Goal: Information Seeking & Learning: Learn about a topic

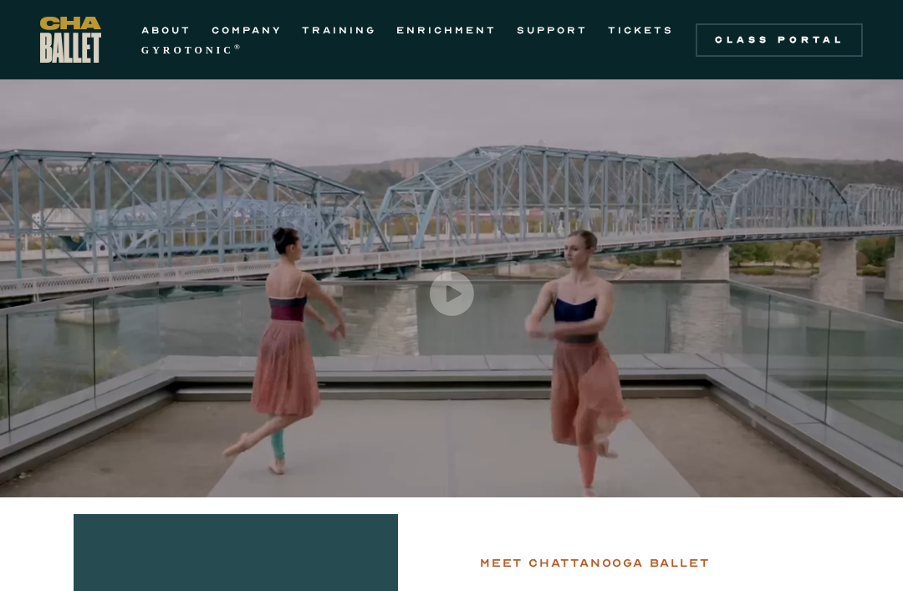
click at [362, 29] on link "TRAINING" at bounding box center [339, 30] width 74 height 20
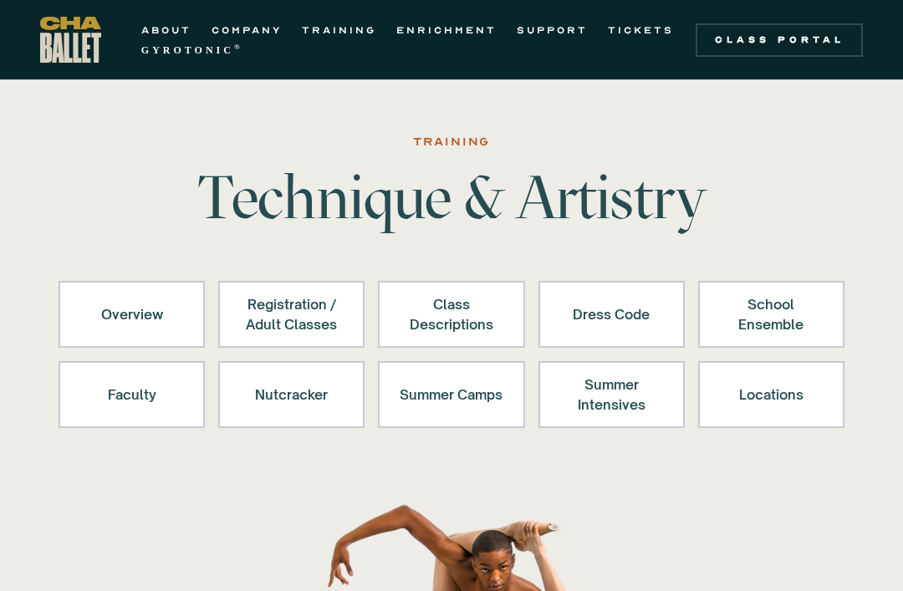
click at [443, 325] on div "Class Descriptions" at bounding box center [451, 314] width 103 height 40
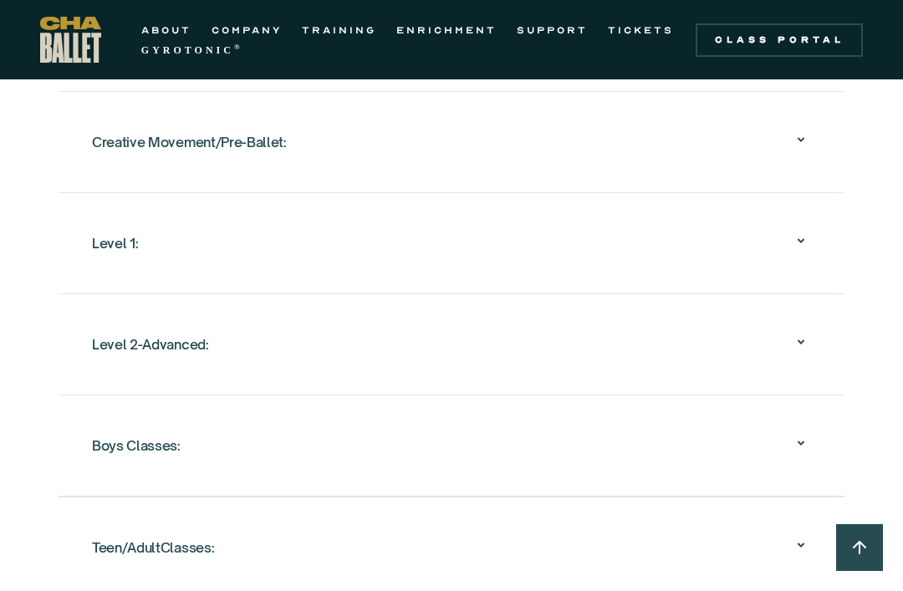
scroll to position [1796, 0]
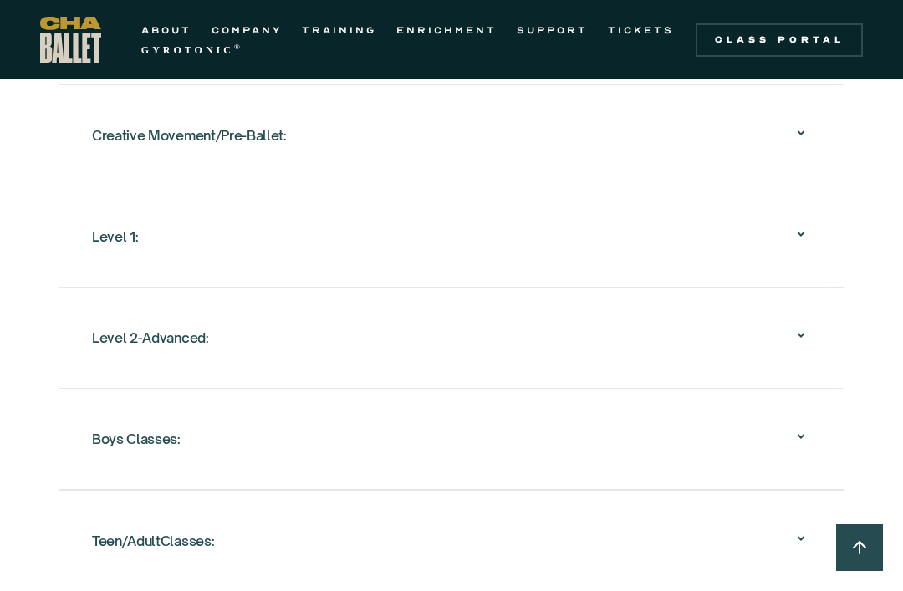
click at [802, 329] on icon at bounding box center [801, 335] width 20 height 20
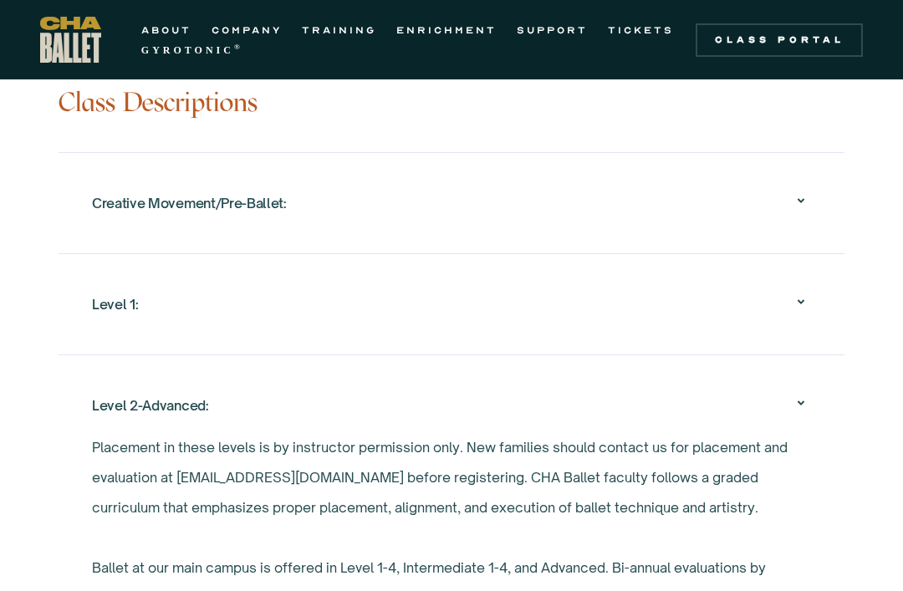
scroll to position [1441, 0]
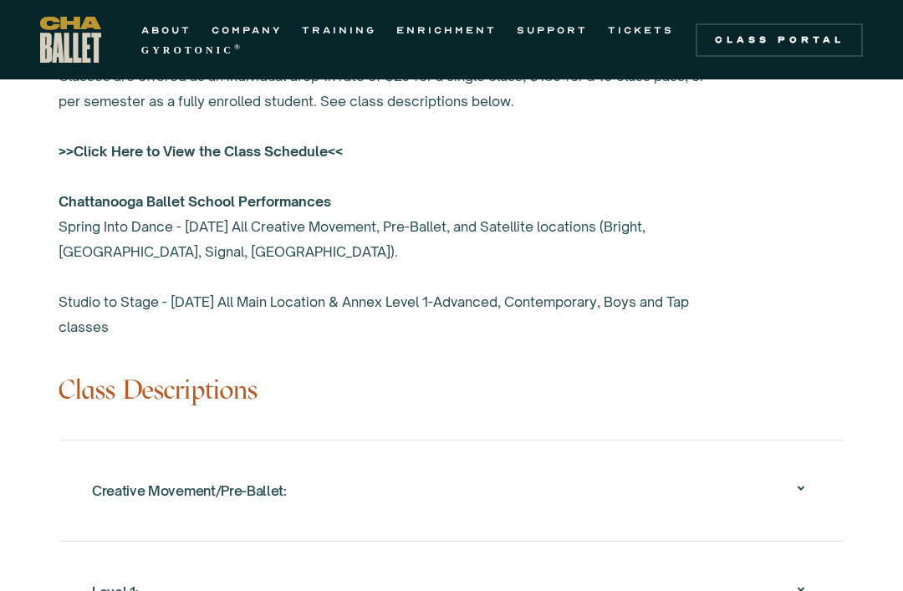
click at [782, 48] on link "Class Portal" at bounding box center [779, 39] width 167 height 33
click at [172, 31] on link "ABOUT" at bounding box center [166, 30] width 50 height 20
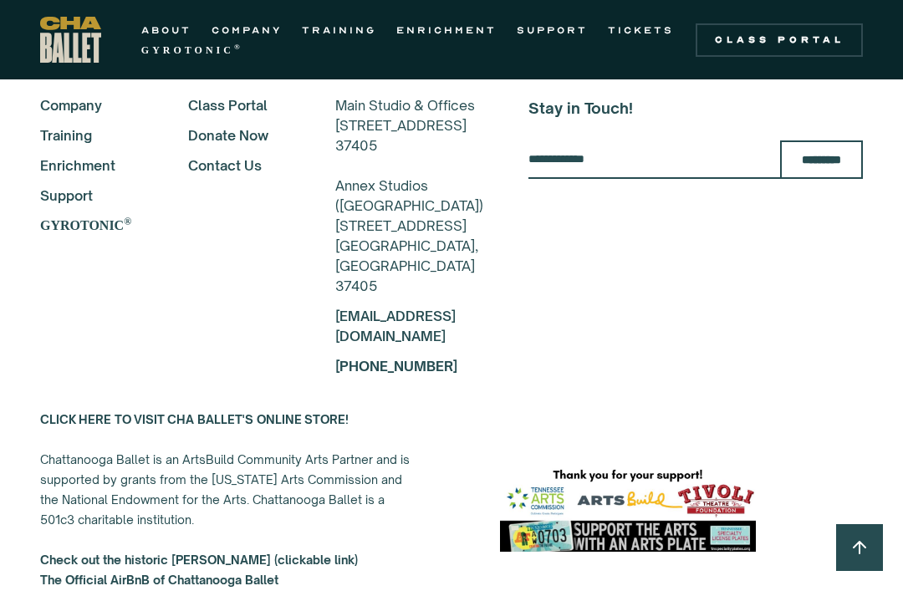
scroll to position [4163, 0]
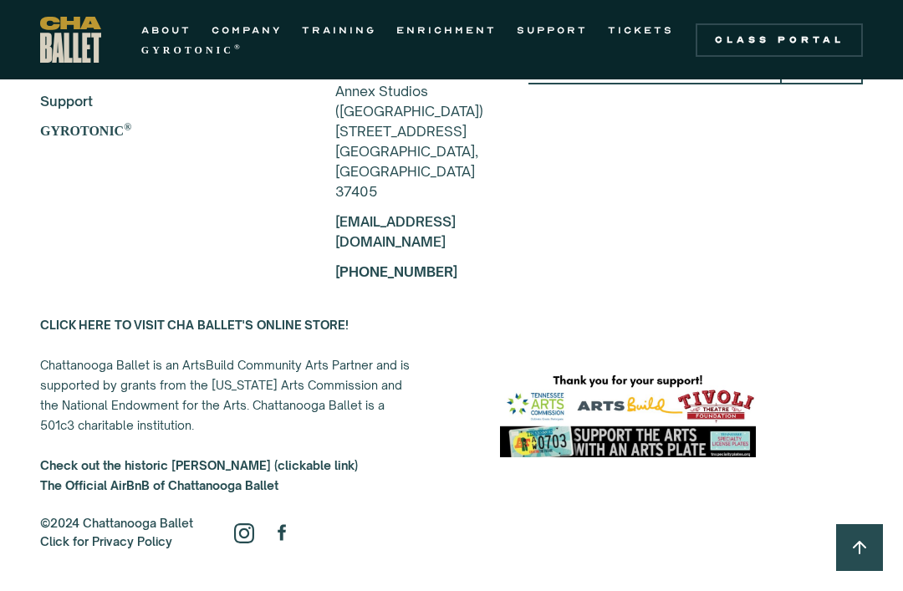
click at [253, 30] on link "COMPANY" at bounding box center [247, 30] width 70 height 20
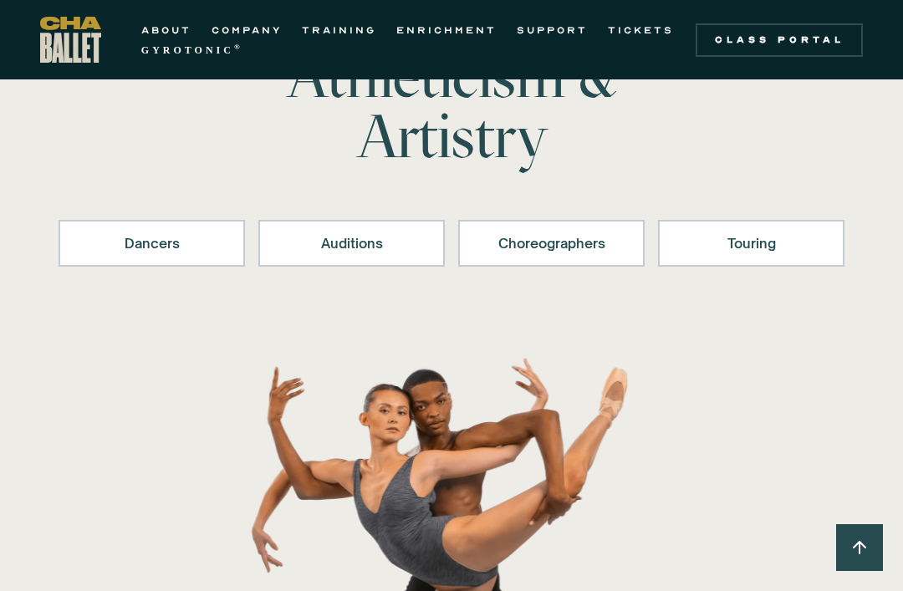
click at [780, 246] on div "Touring" at bounding box center [751, 243] width 143 height 20
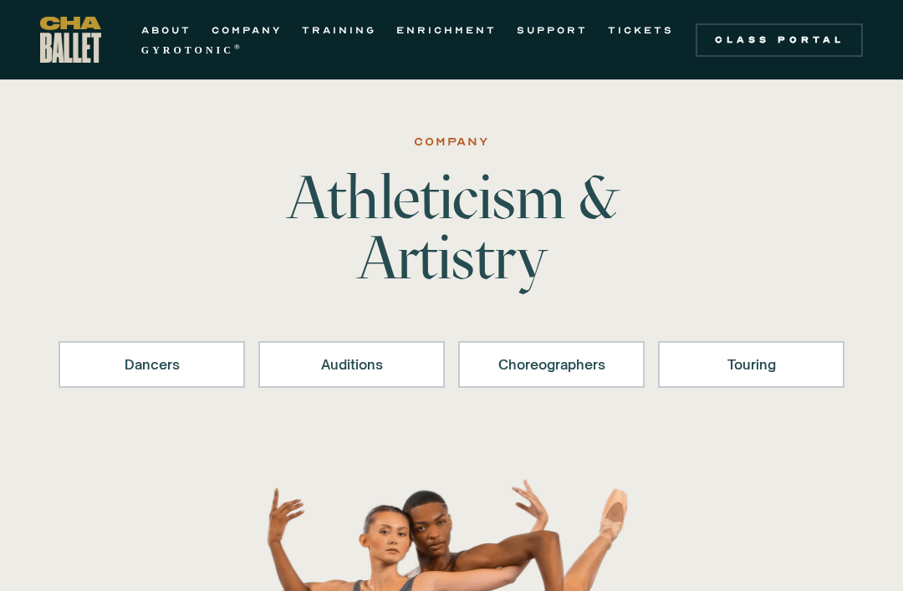
click at [165, 371] on div "Dancers" at bounding box center [151, 365] width 143 height 20
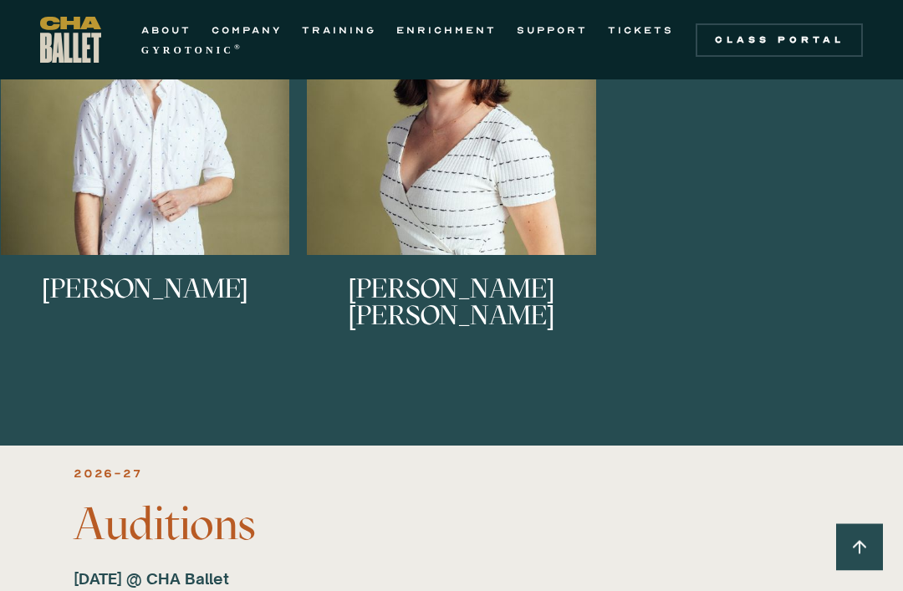
scroll to position [1599, 0]
click at [455, 32] on link "ENRICHMENT" at bounding box center [447, 30] width 100 height 20
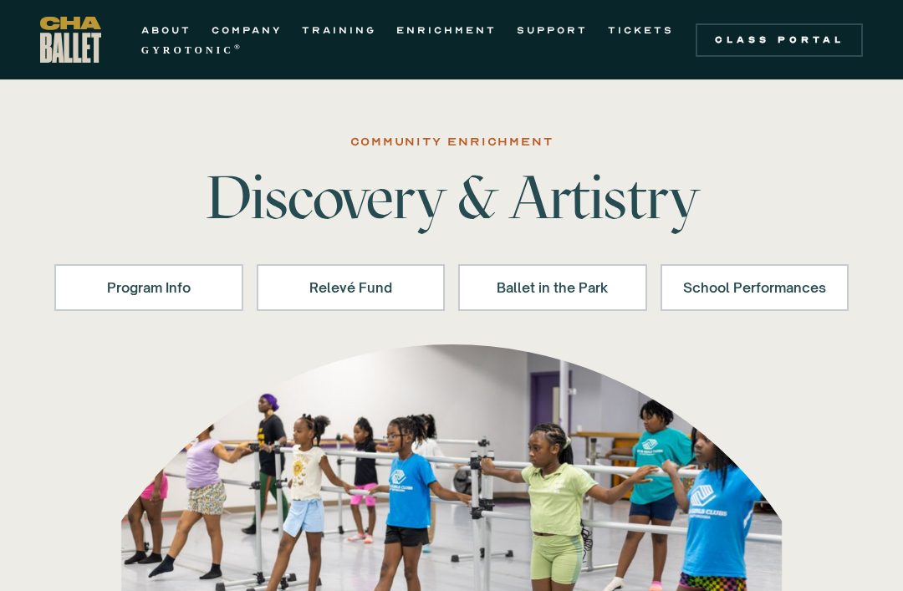
click at [189, 289] on div "Program Info" at bounding box center [149, 288] width 146 height 20
click at [570, 284] on div "Ballet in the Park" at bounding box center [553, 288] width 146 height 20
click at [745, 298] on div "School Performances" at bounding box center [756, 288] width 146 height 20
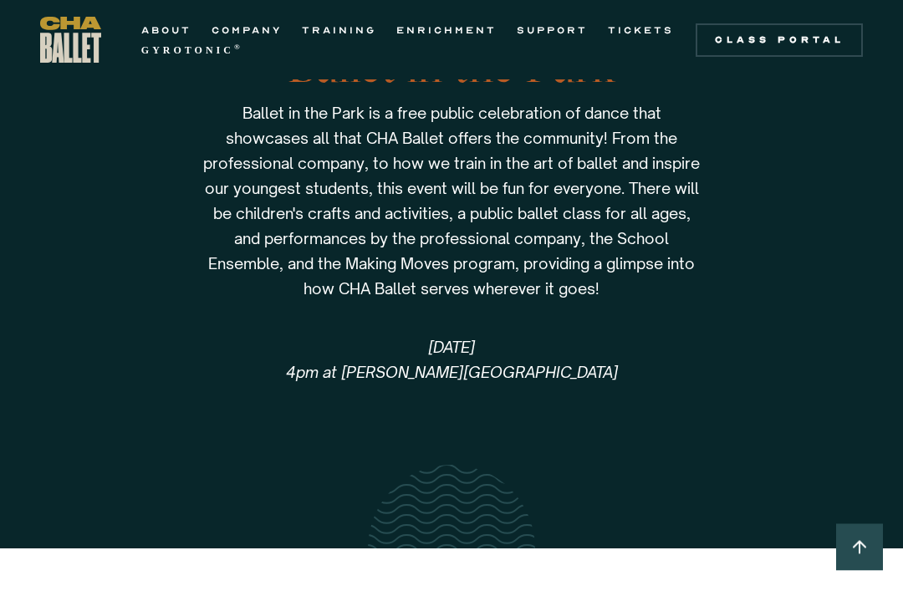
scroll to position [3823, 0]
click at [536, 38] on link "SUPPORT" at bounding box center [552, 30] width 71 height 20
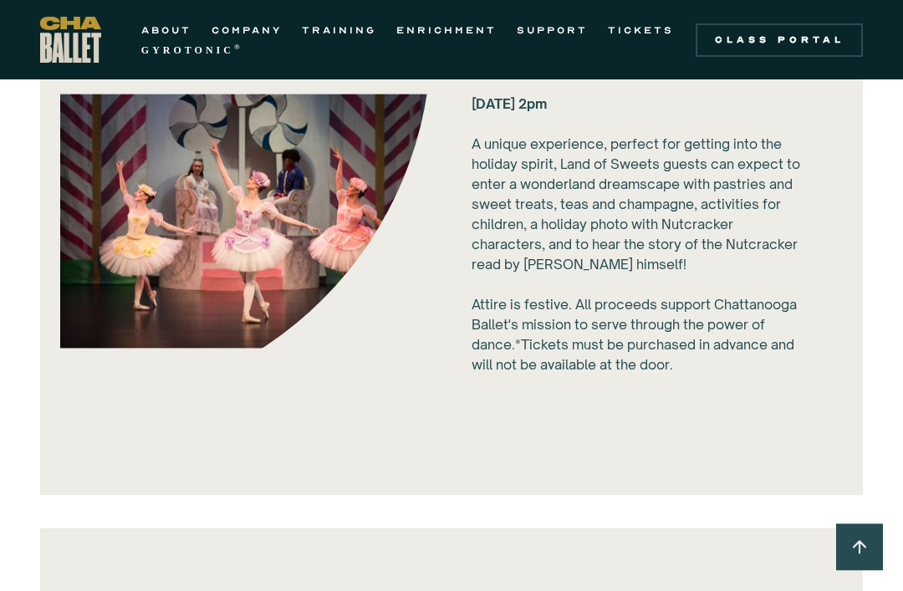
scroll to position [3145, 0]
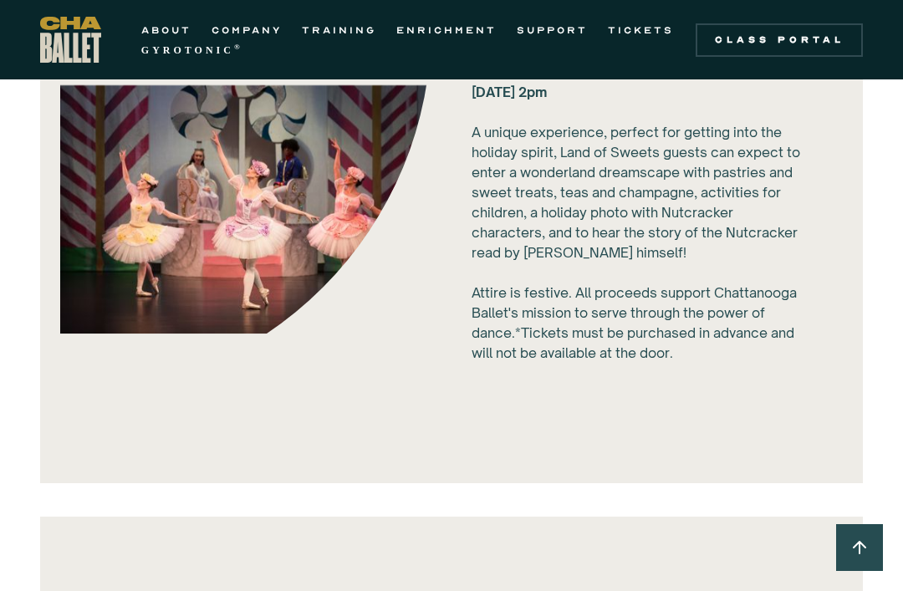
click at [463, 37] on link "ENRICHMENT" at bounding box center [447, 30] width 100 height 20
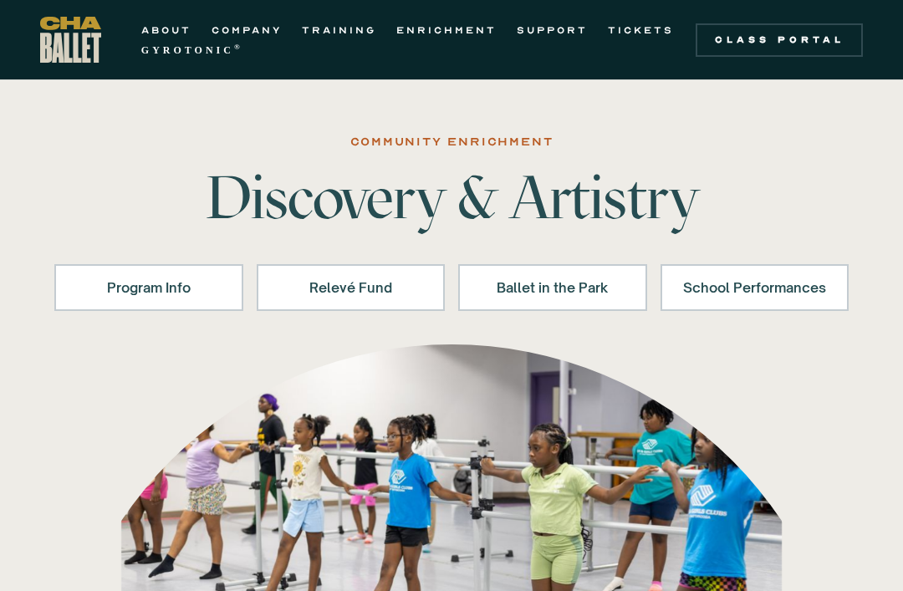
click at [341, 33] on link "TRAINING" at bounding box center [339, 30] width 74 height 20
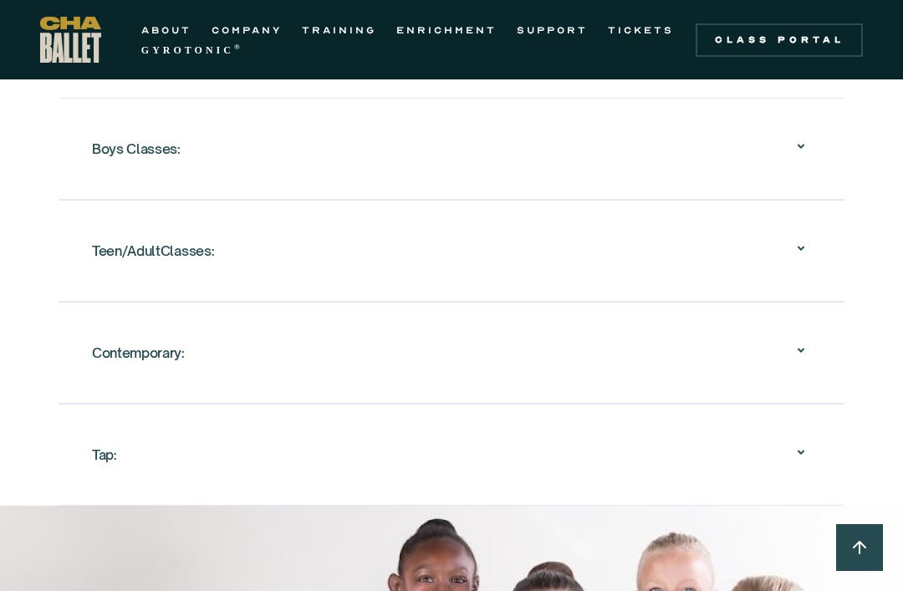
scroll to position [2092, 0]
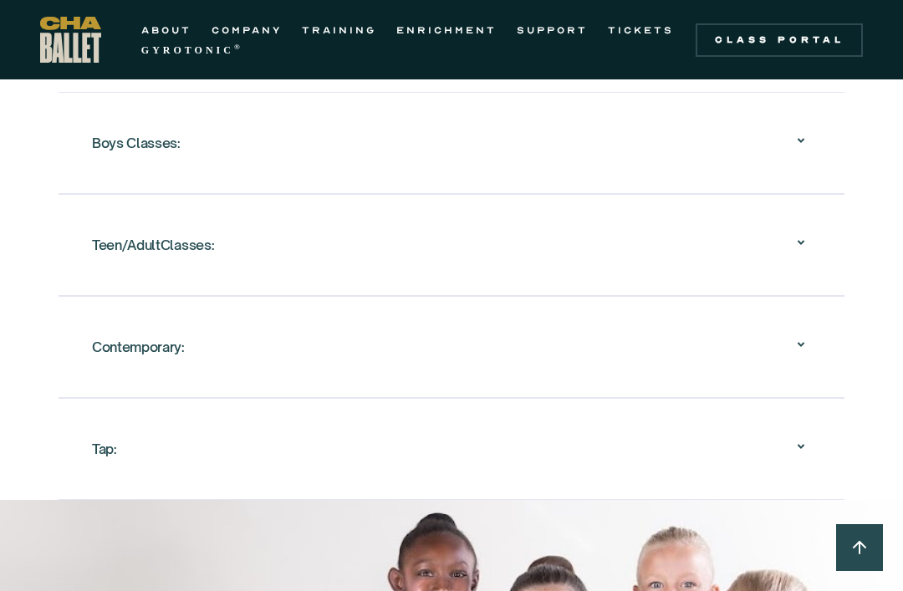
click at [802, 246] on icon at bounding box center [801, 243] width 20 height 20
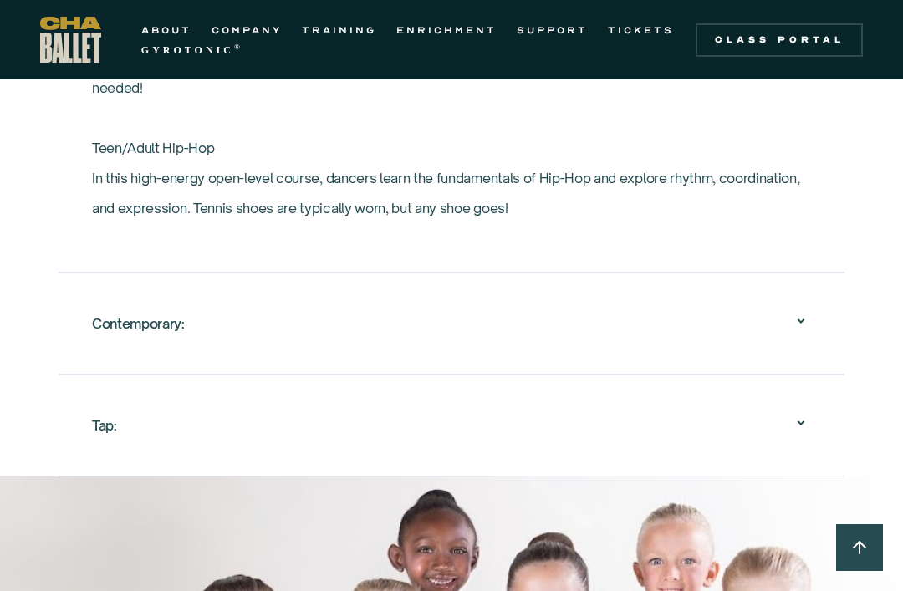
scroll to position [3133, 0]
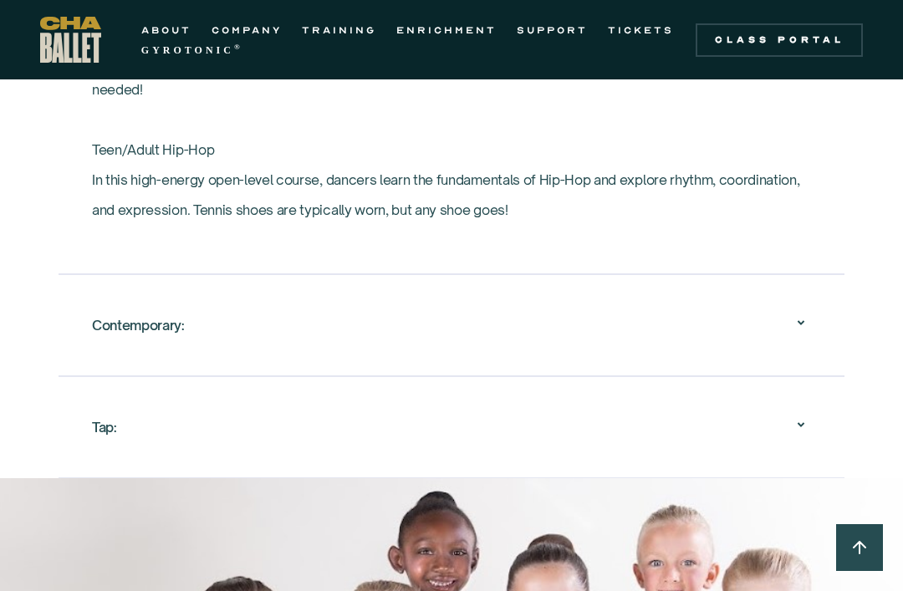
click at [808, 324] on icon at bounding box center [801, 323] width 20 height 20
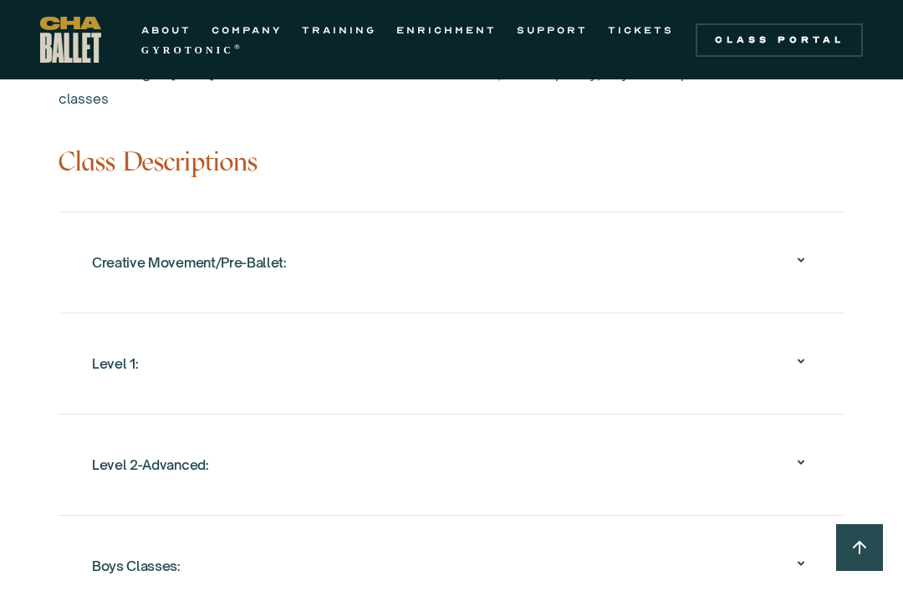
scroll to position [1667, 0]
click at [99, 354] on div "Level 1:" at bounding box center [115, 366] width 46 height 30
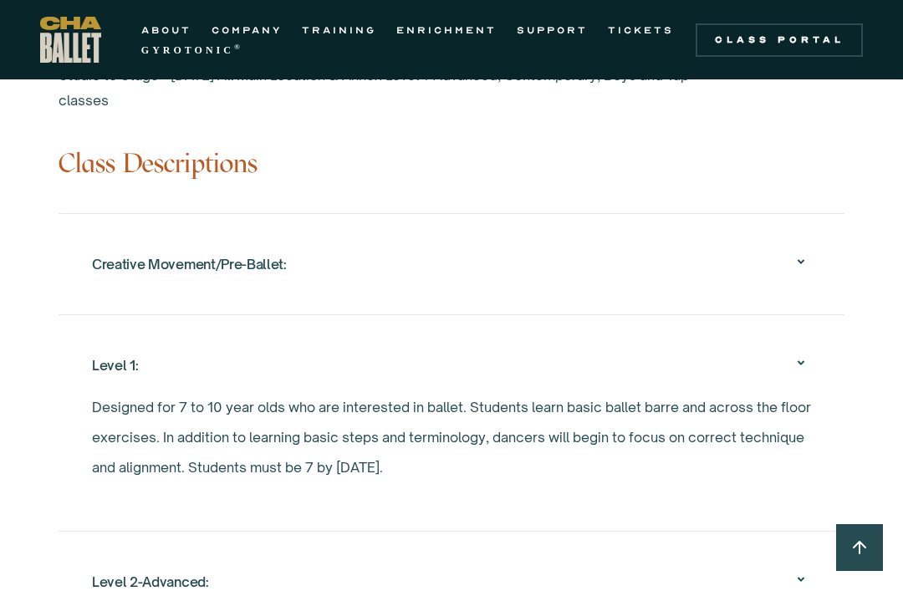
click at [96, 360] on div "Level 1:" at bounding box center [115, 366] width 46 height 30
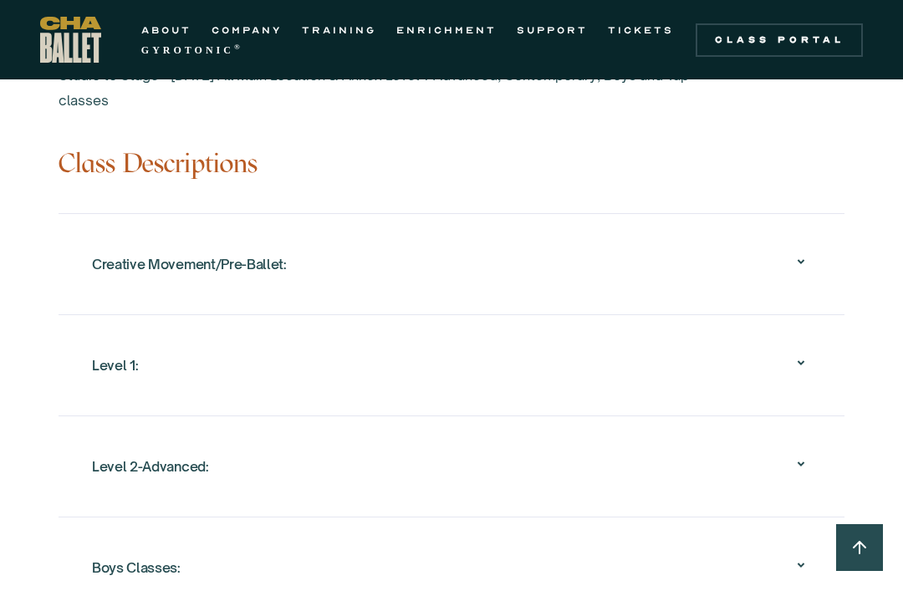
click at [92, 474] on div "Level 2-Advanced:" at bounding box center [150, 467] width 117 height 30
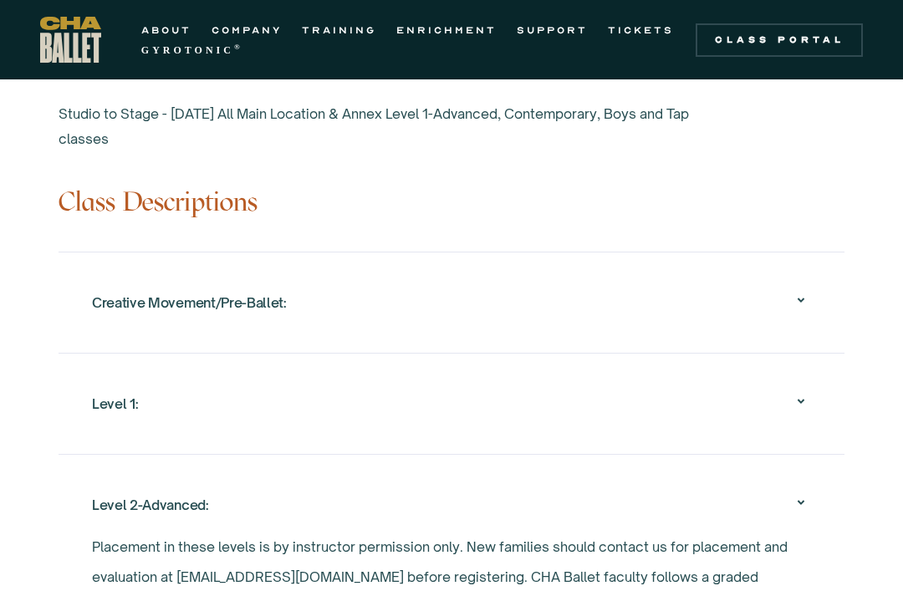
scroll to position [1632, 0]
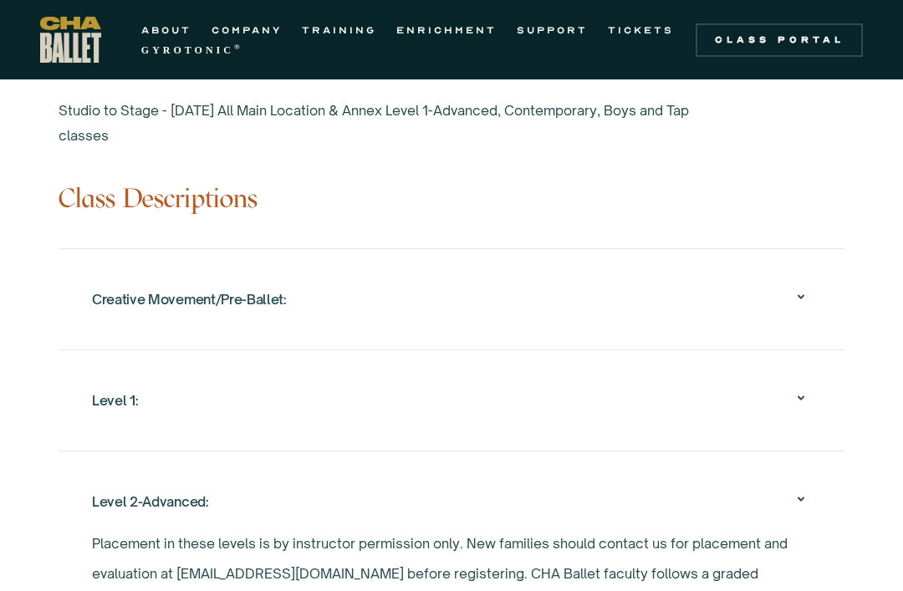
click at [105, 413] on div "Level 1:" at bounding box center [115, 401] width 46 height 30
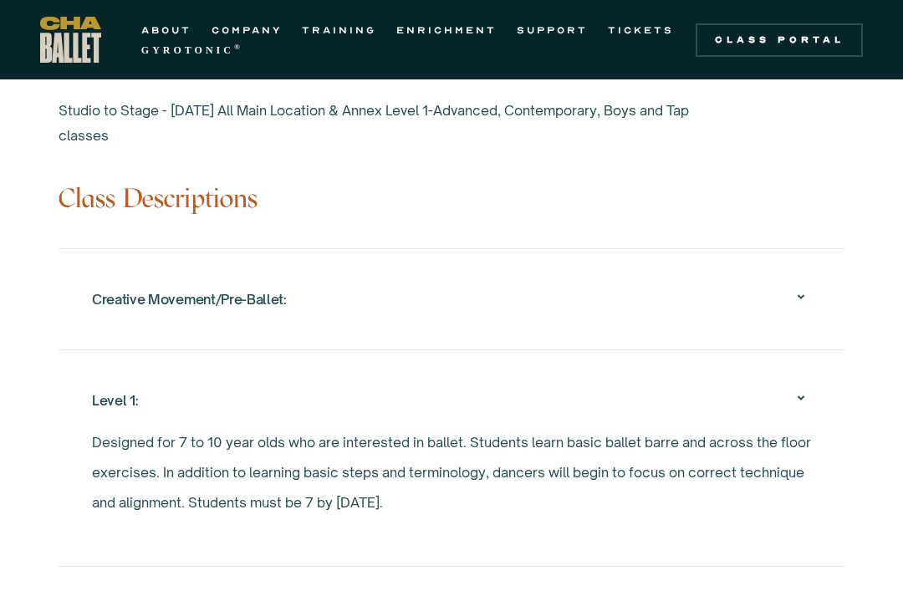
click at [97, 437] on p "Designed for 7 to 10 year olds who are interested in ballet. Students learn bas…" at bounding box center [451, 472] width 719 height 90
click at [104, 404] on div "Level 1:" at bounding box center [115, 401] width 46 height 30
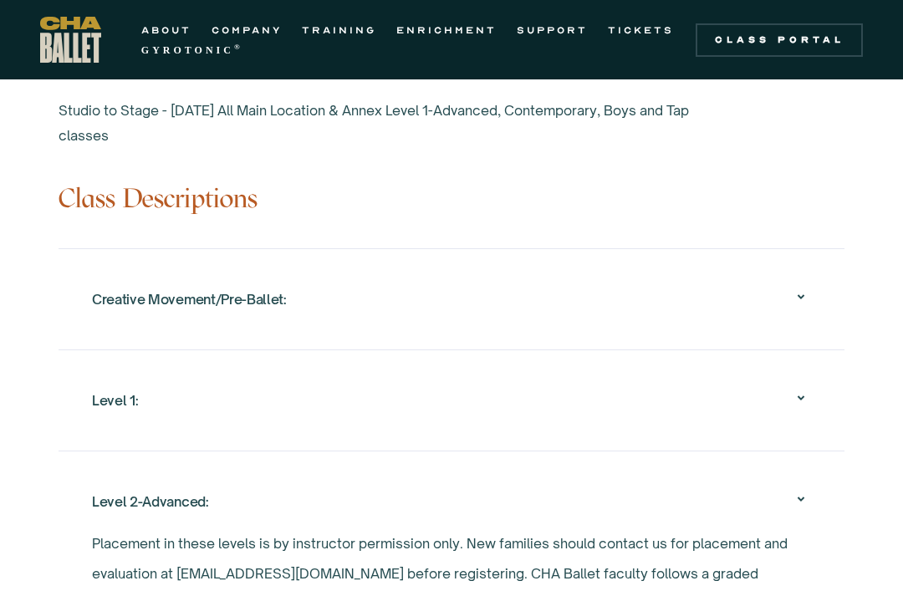
click at [105, 500] on div "Level 2-Advanced:" at bounding box center [150, 502] width 117 height 30
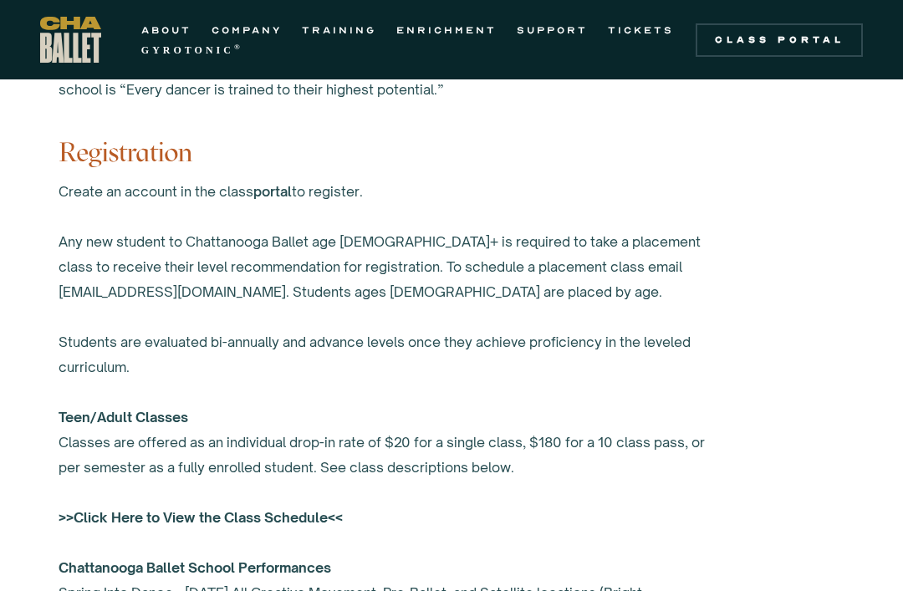
scroll to position [1073, 0]
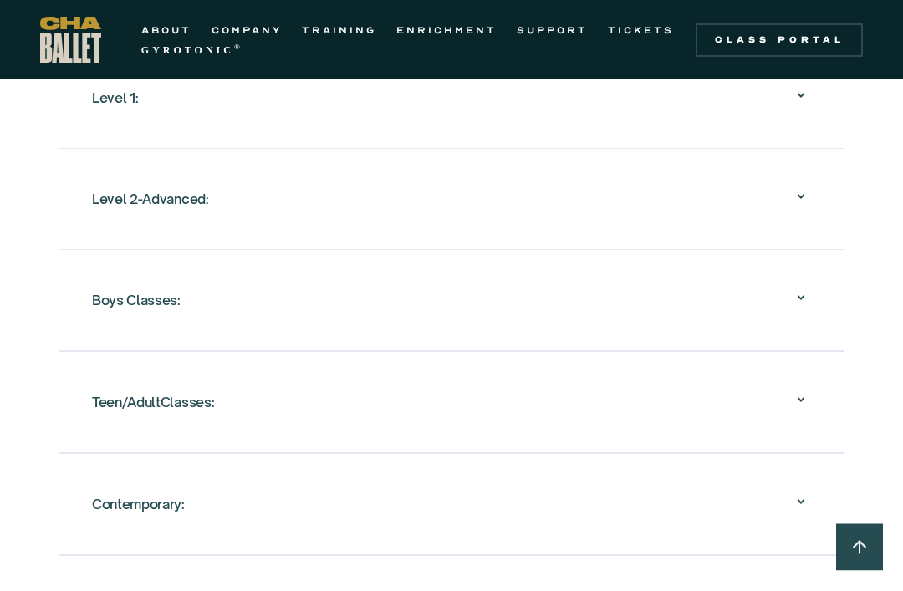
click at [134, 400] on div "Teen/AdultClasses:" at bounding box center [153, 403] width 122 height 30
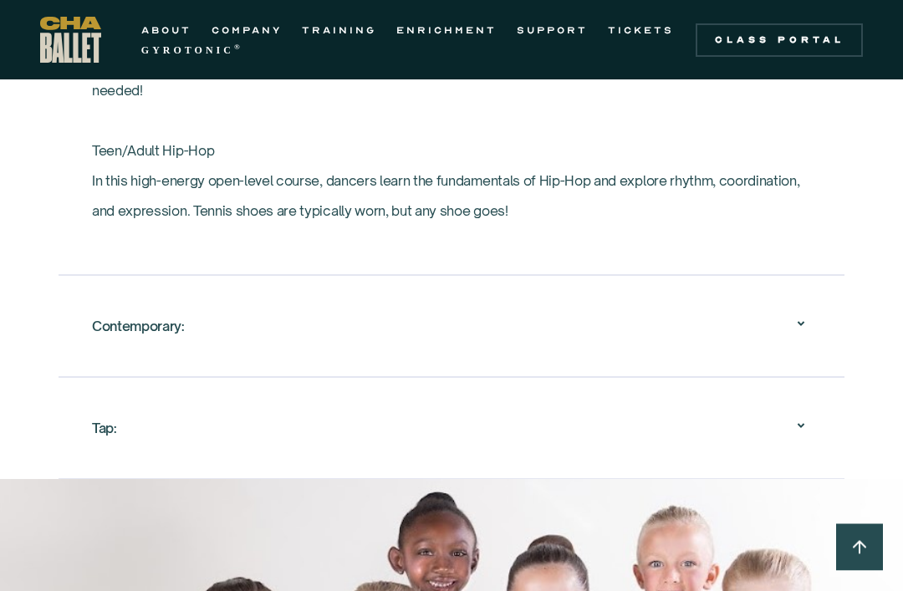
scroll to position [3132, 0]
click at [105, 322] on div "Contemporary:" at bounding box center [138, 326] width 93 height 30
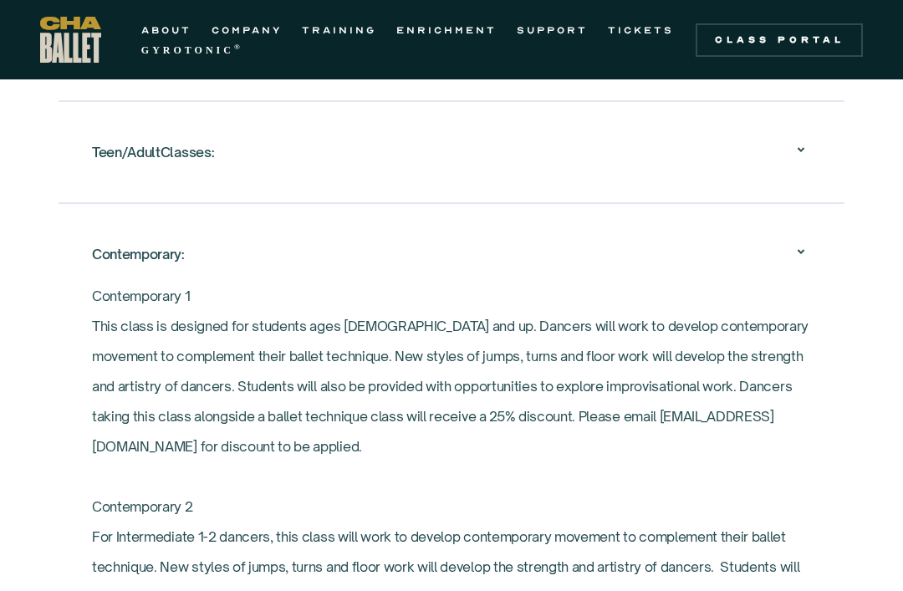
scroll to position [2183, 0]
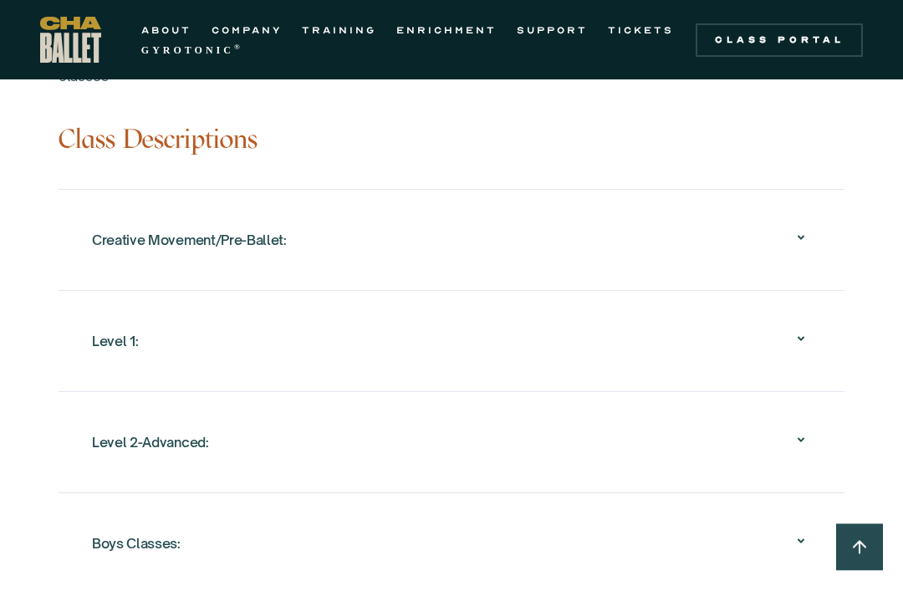
click at [122, 450] on div "Level 2-Advanced:" at bounding box center [150, 443] width 117 height 30
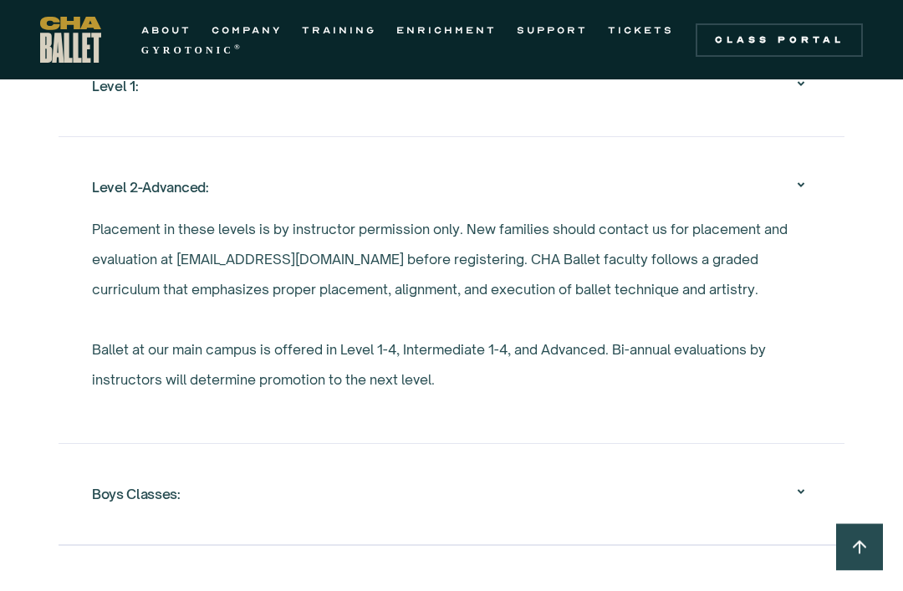
scroll to position [1947, 0]
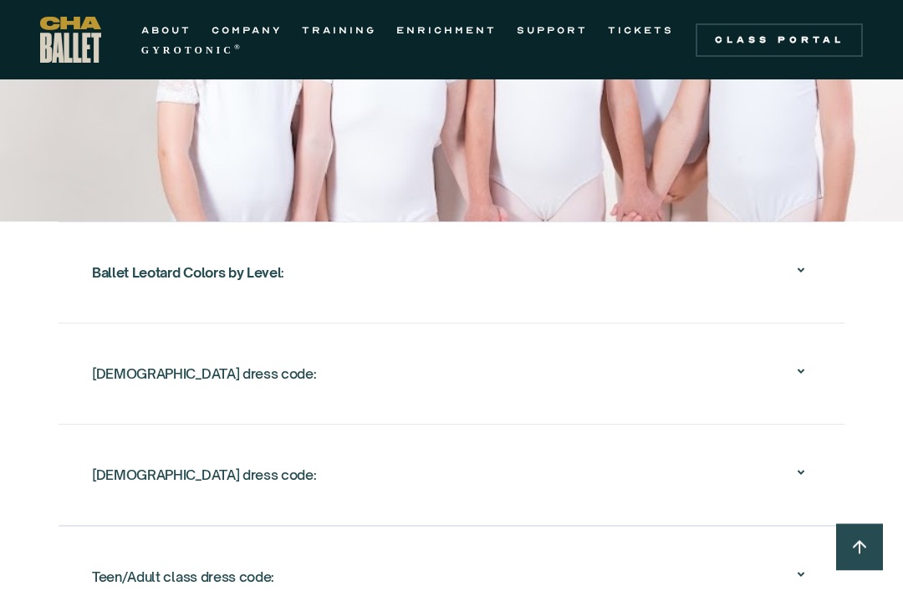
click at [100, 278] on strong "Ballet Leotard Colors by Level" at bounding box center [186, 273] width 189 height 17
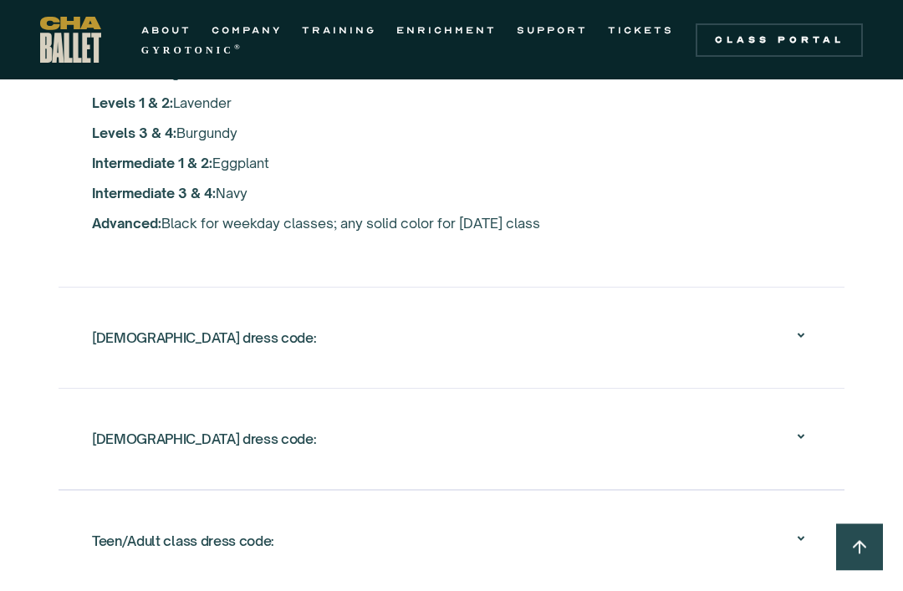
scroll to position [3122, 0]
click at [84, 332] on div "Female dress code: ‍ Leotard: Solid color in class color. ‍ Tights: Light pink …" at bounding box center [452, 336] width 786 height 101
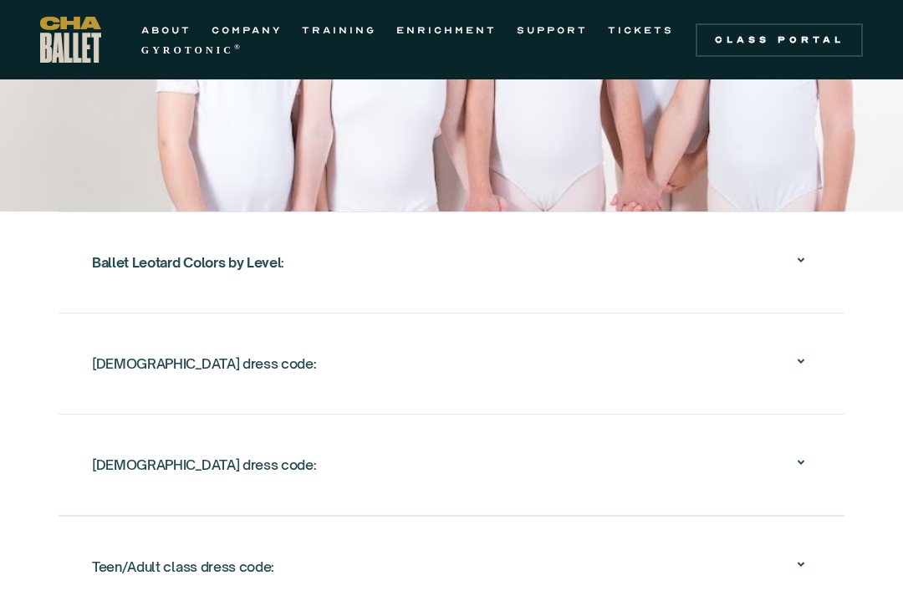
click at [138, 366] on div "[DEMOGRAPHIC_DATA] dress code:" at bounding box center [204, 365] width 224 height 30
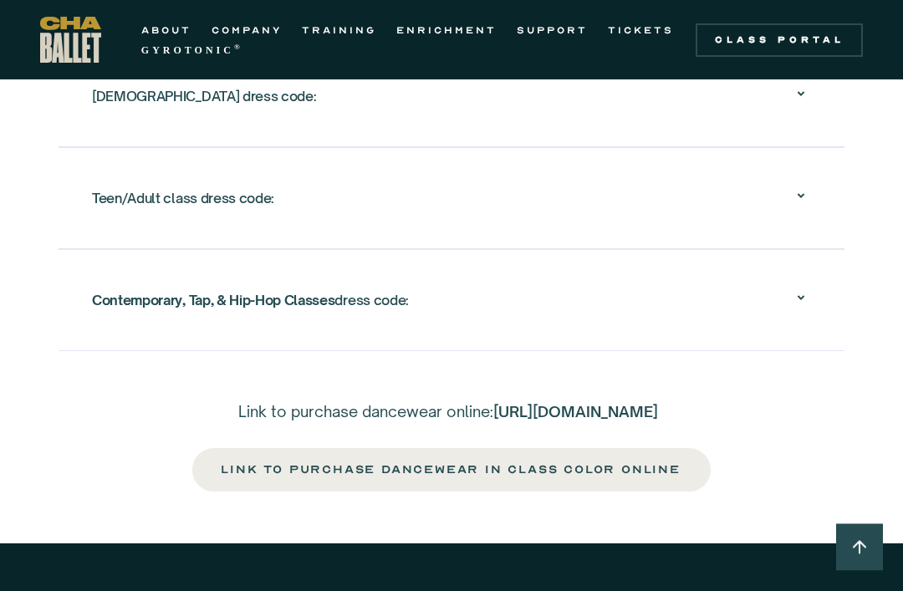
scroll to position [3340, 0]
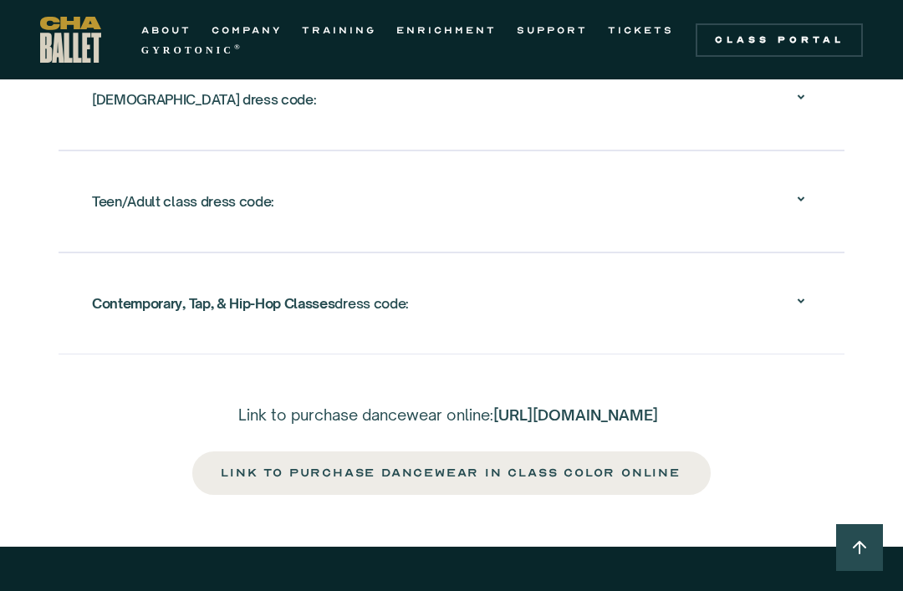
click at [92, 306] on strong "Contemporary, Tap, & Hip-Hop Classes" at bounding box center [213, 303] width 243 height 17
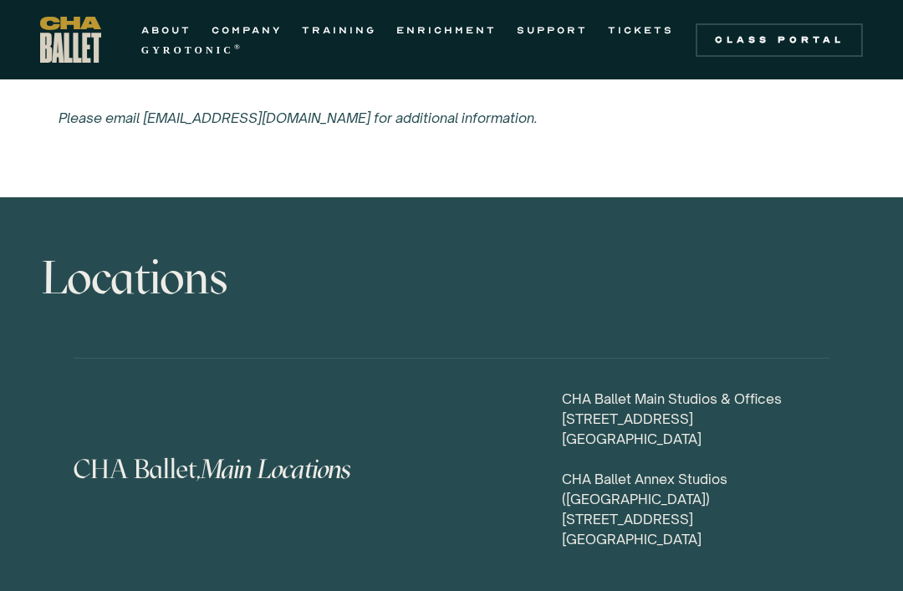
scroll to position [8391, 0]
click at [168, 47] on strong "GYROTONIC" at bounding box center [187, 50] width 93 height 12
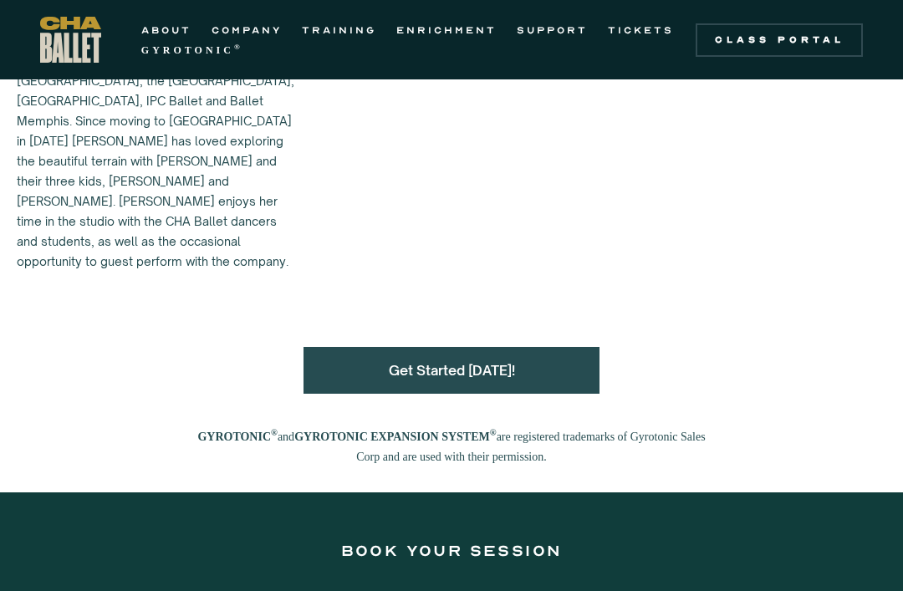
scroll to position [1959, 0]
click at [554, 28] on link "SUPPORT" at bounding box center [552, 30] width 71 height 20
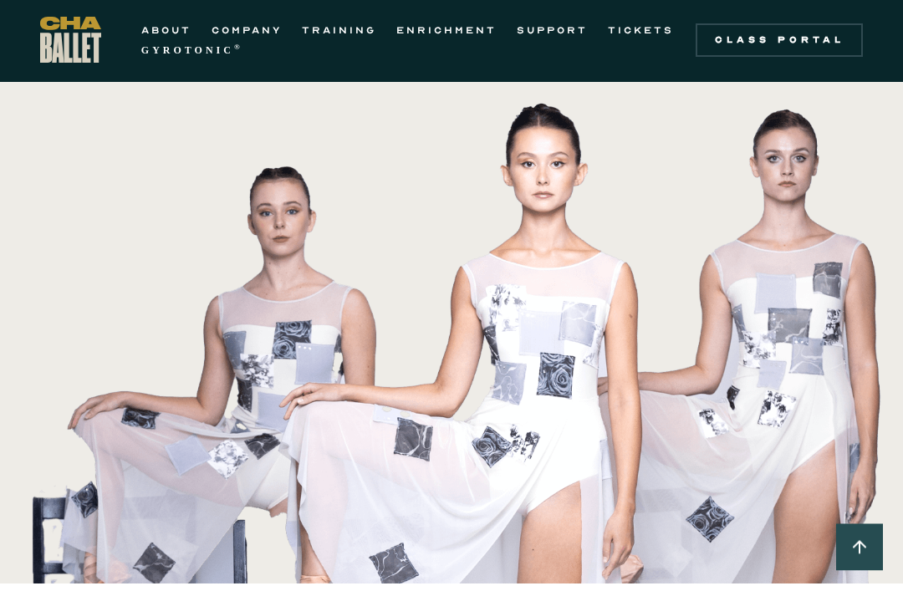
scroll to position [693, 0]
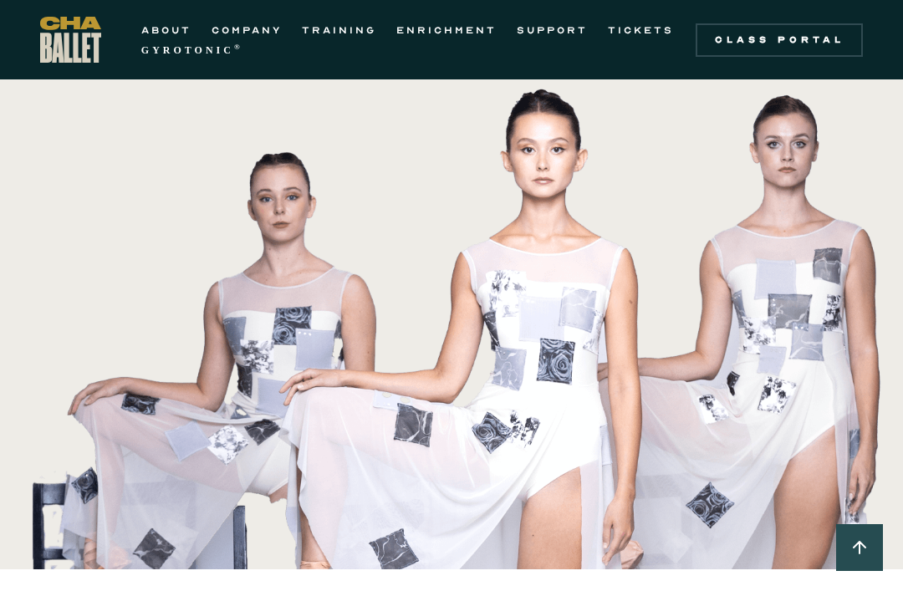
click at [647, 29] on link "TICKETS" at bounding box center [641, 30] width 66 height 20
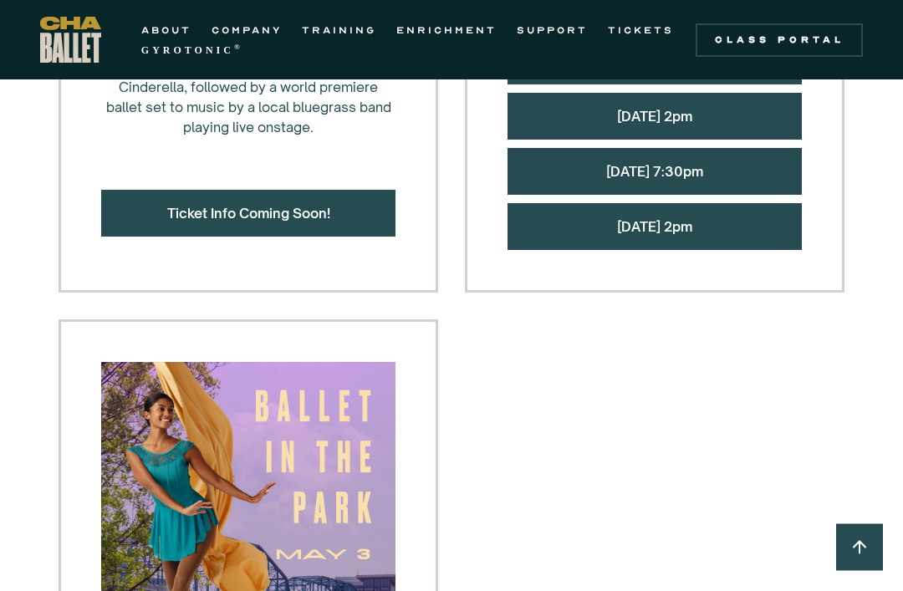
scroll to position [1875, 0]
click at [348, 25] on link "TRAINING" at bounding box center [339, 30] width 74 height 20
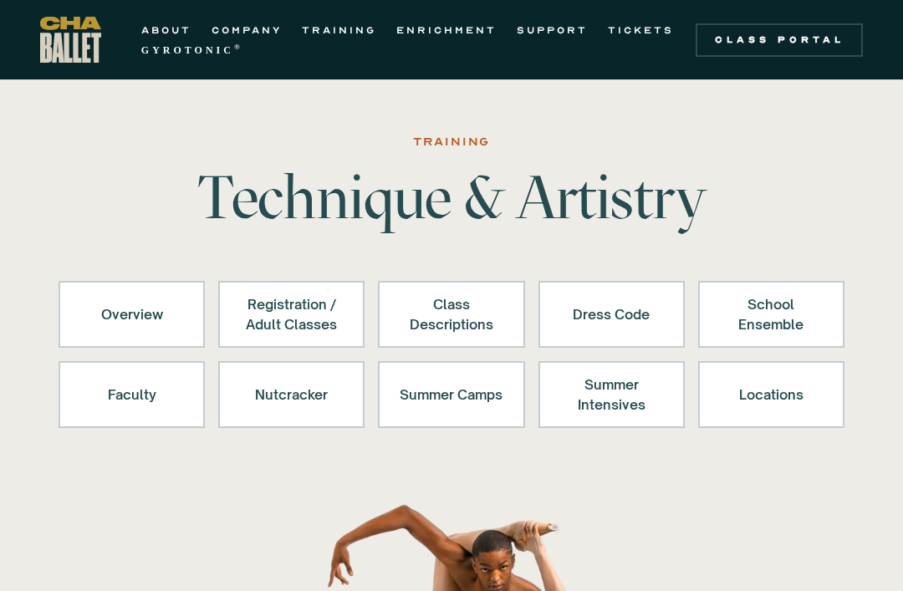
click at [468, 305] on div "Class Descriptions" at bounding box center [451, 314] width 103 height 40
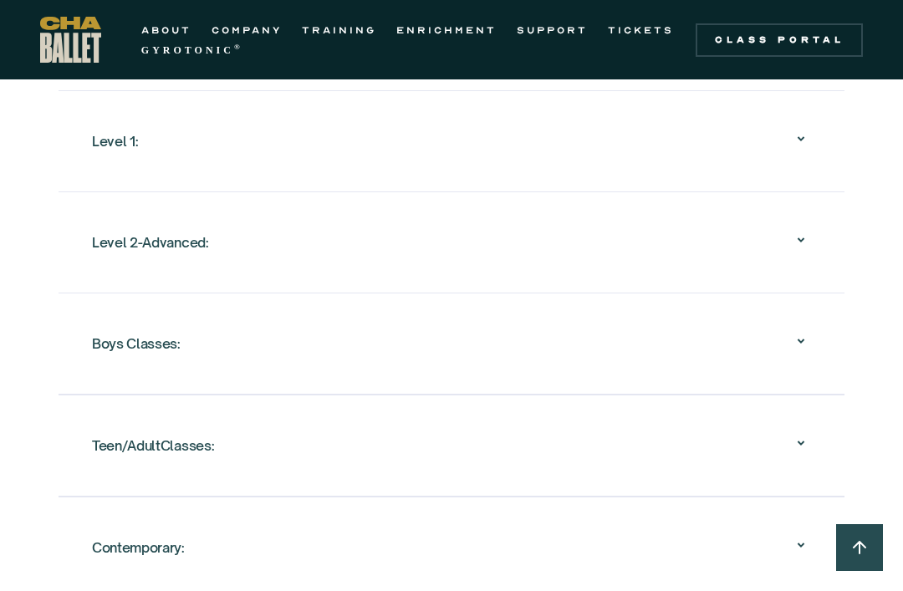
click at [314, 453] on div "Teen/AdultClasses:" at bounding box center [451, 446] width 719 height 54
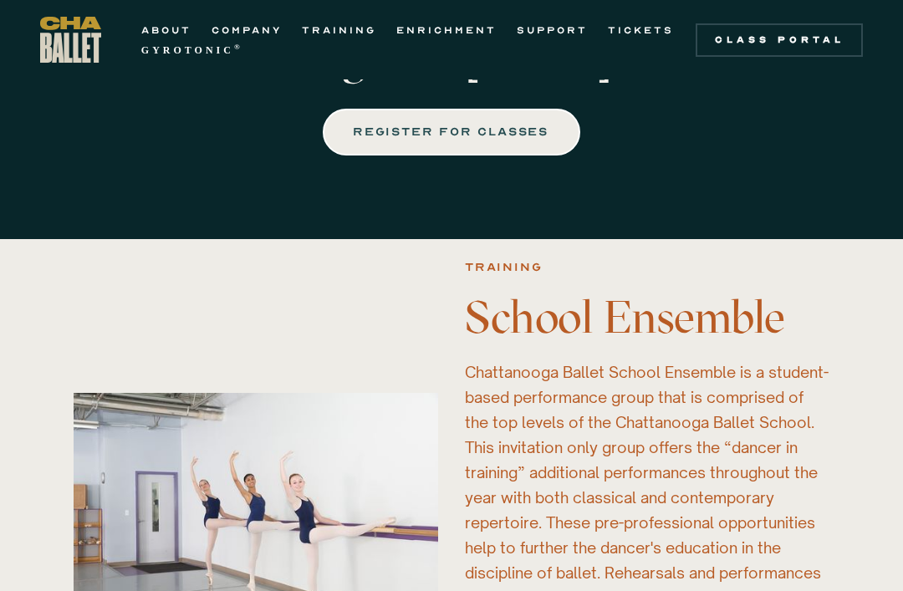
scroll to position [4755, 0]
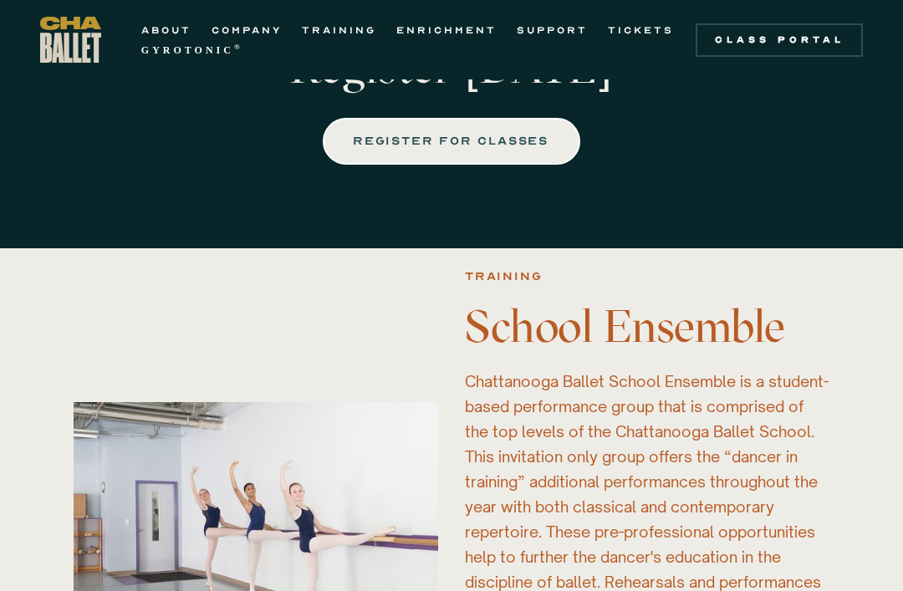
click at [442, 151] on div "REGISTER FOR CLASSES" at bounding box center [452, 141] width 194 height 20
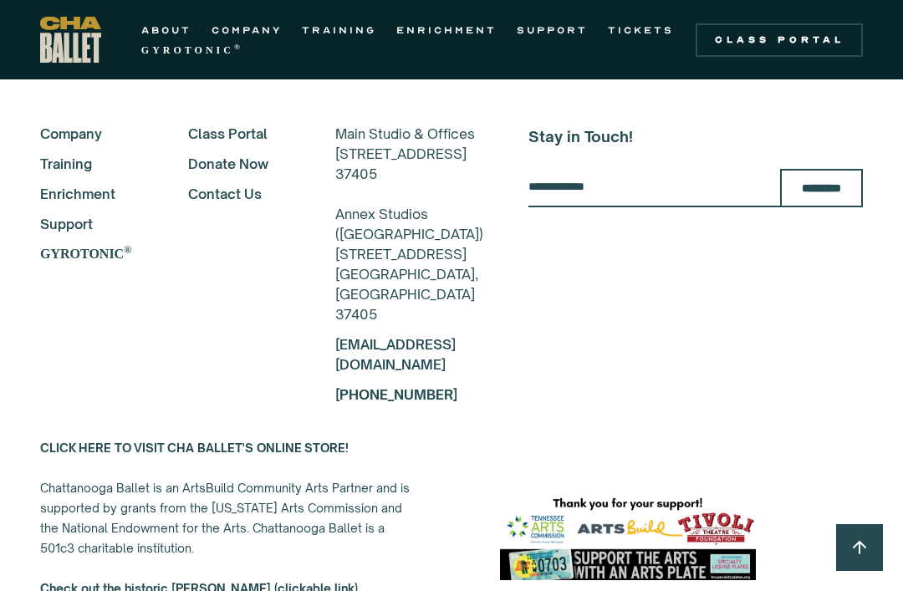
scroll to position [8874, 0]
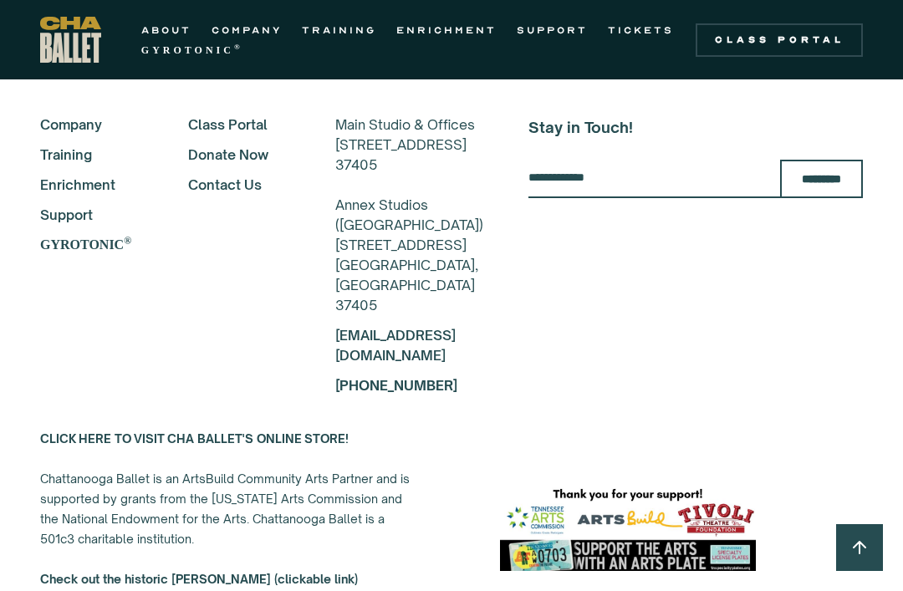
click at [351, 37] on link "TRAINING" at bounding box center [339, 30] width 74 height 20
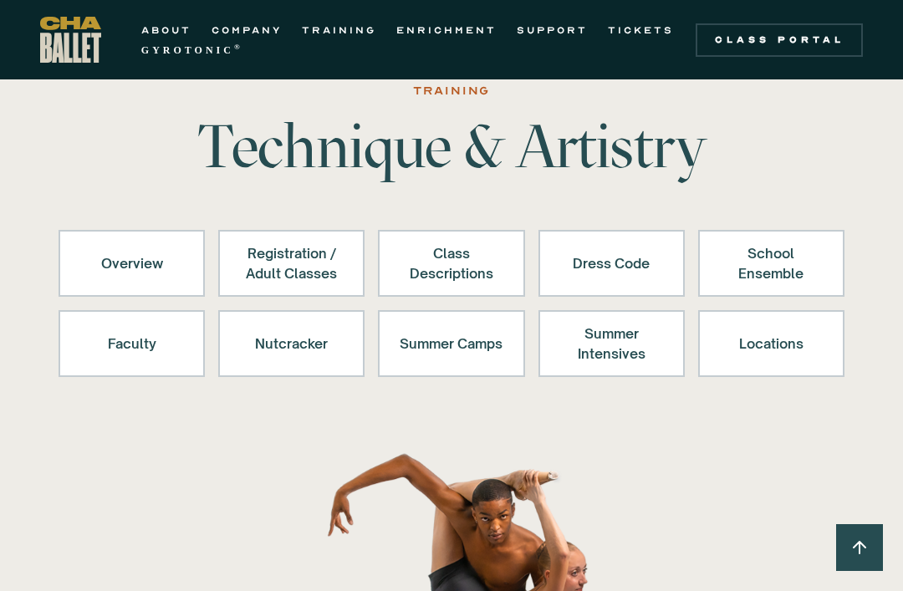
click at [778, 345] on div "Locations" at bounding box center [771, 344] width 103 height 40
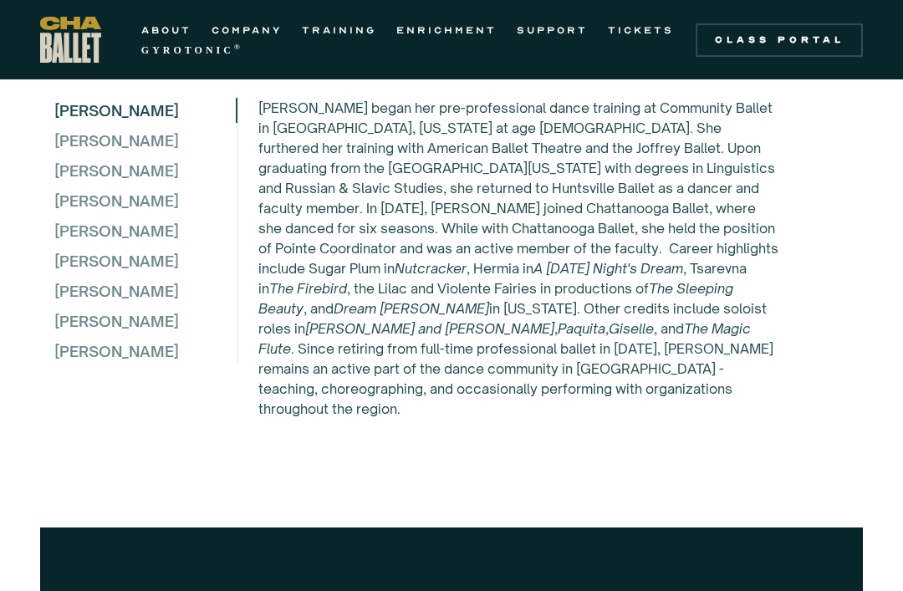
scroll to position [4783, 0]
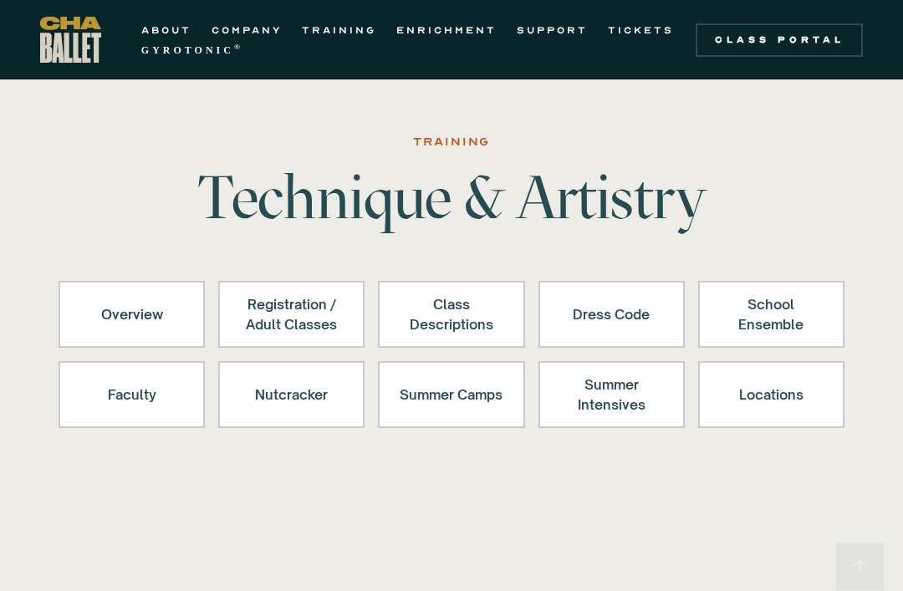
scroll to position [4783, 0]
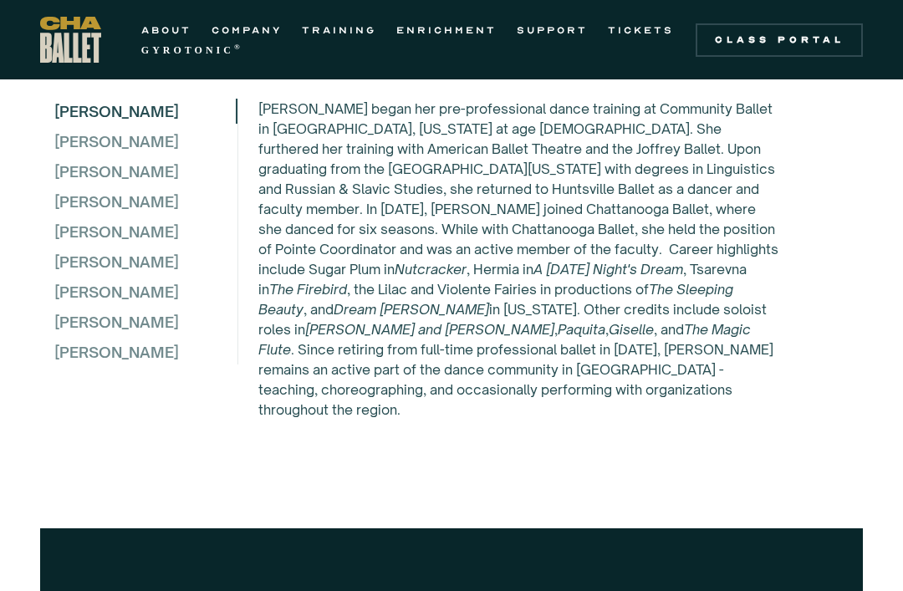
click at [352, 39] on link "TRAINING" at bounding box center [339, 30] width 74 height 20
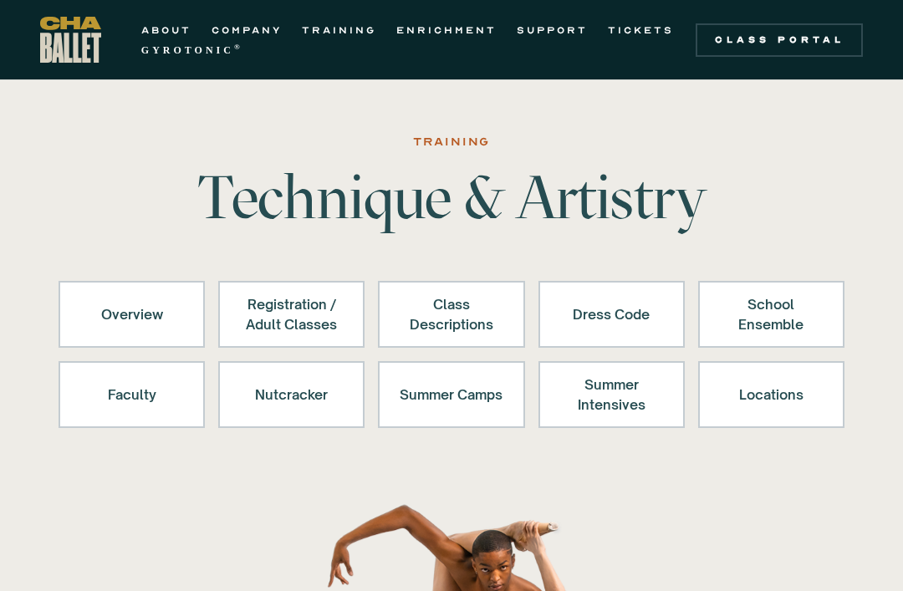
click at [473, 327] on div "Class Descriptions" at bounding box center [451, 314] width 103 height 40
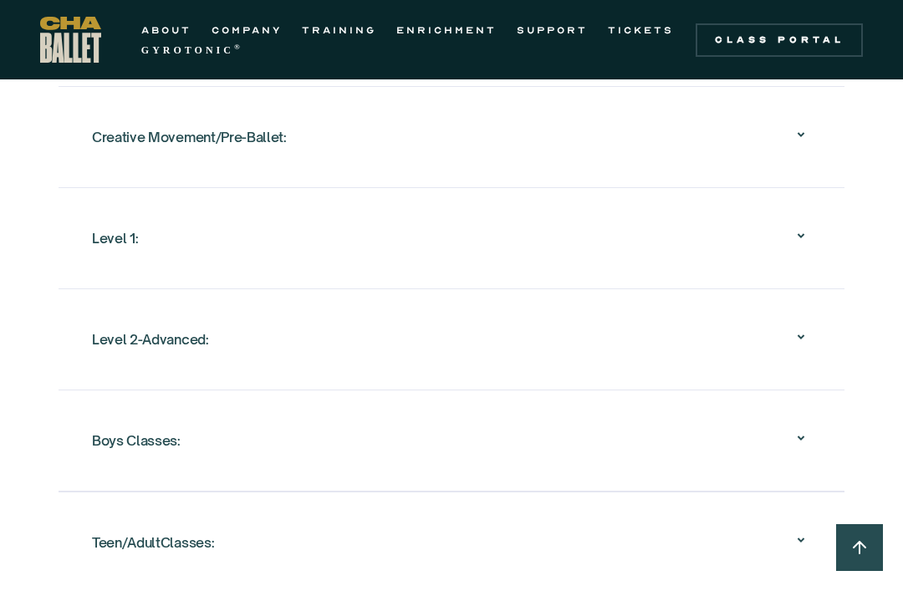
scroll to position [1796, 0]
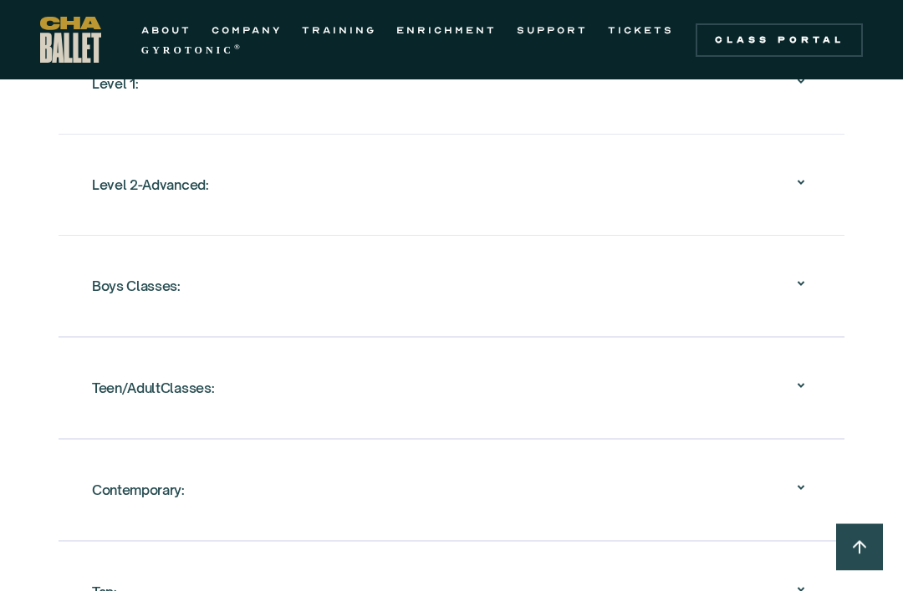
click at [801, 498] on div at bounding box center [801, 491] width 20 height 25
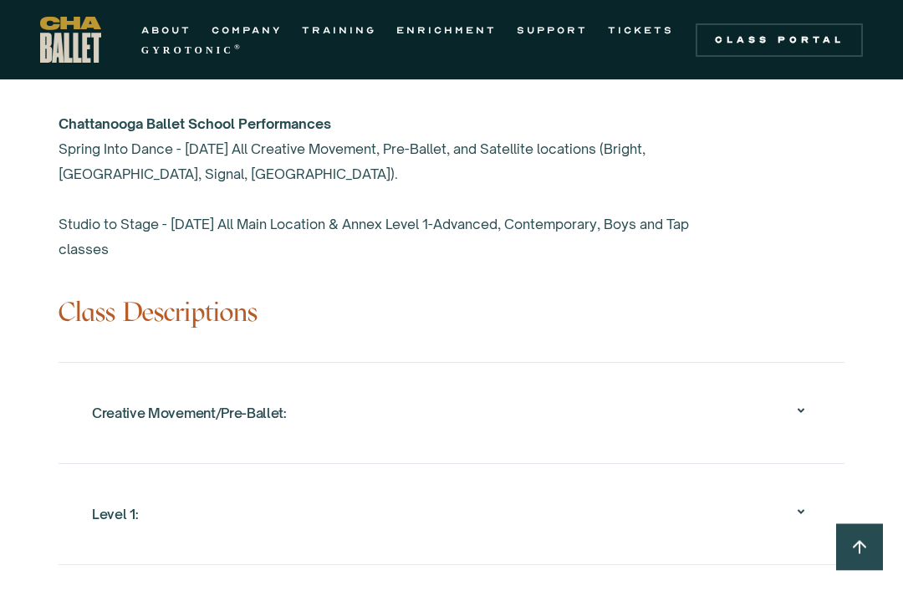
scroll to position [1549, 0]
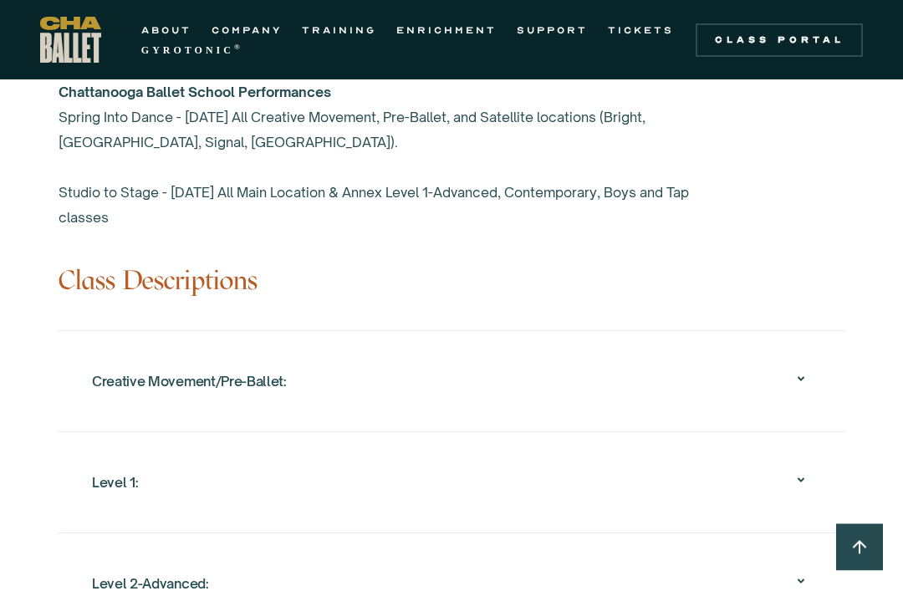
click at [803, 489] on icon at bounding box center [801, 481] width 20 height 20
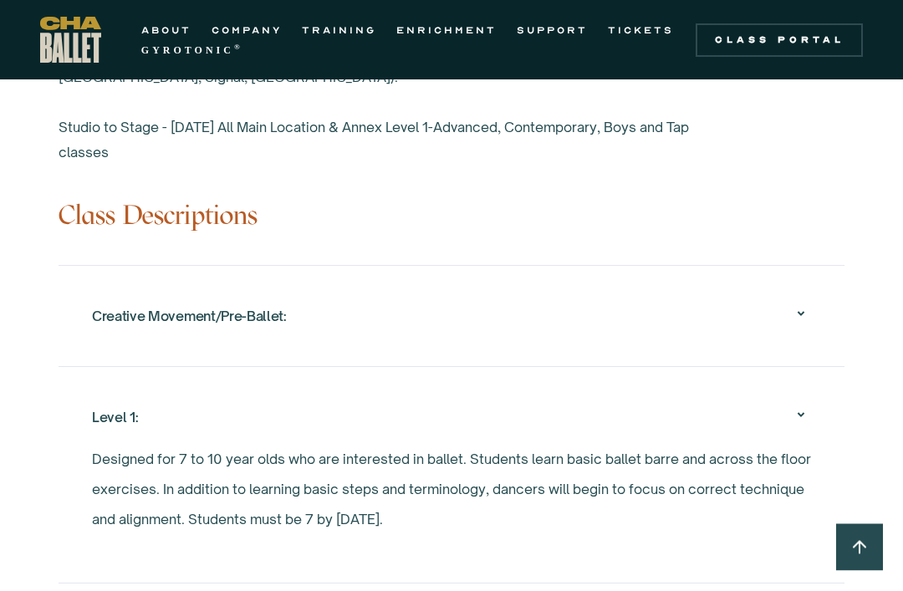
click at [805, 415] on icon at bounding box center [801, 416] width 20 height 20
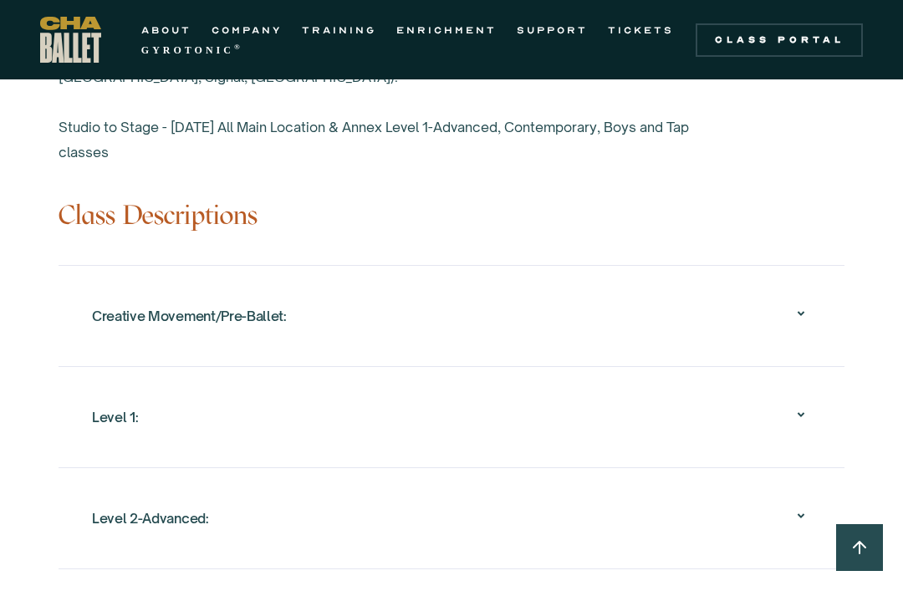
click at [803, 522] on icon at bounding box center [801, 516] width 20 height 20
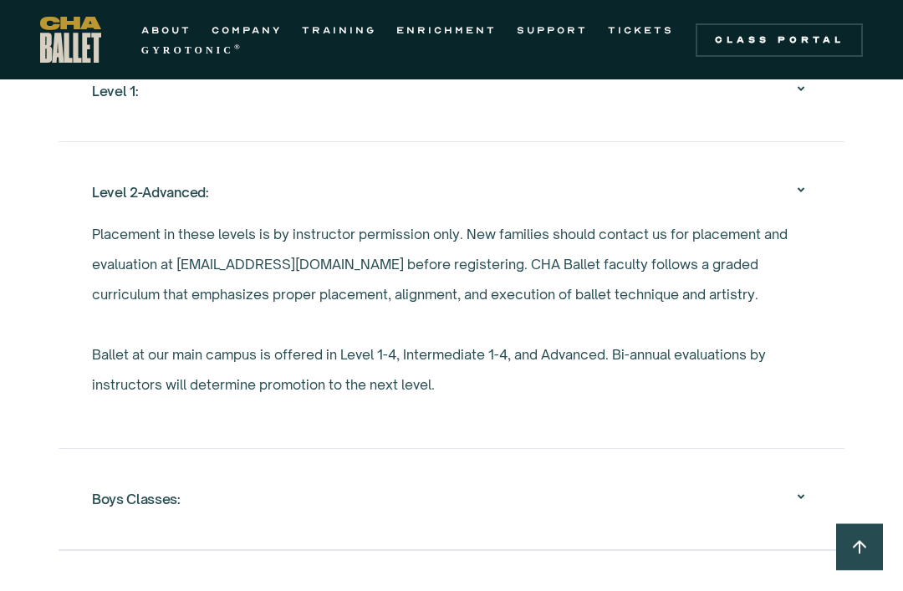
scroll to position [1942, 0]
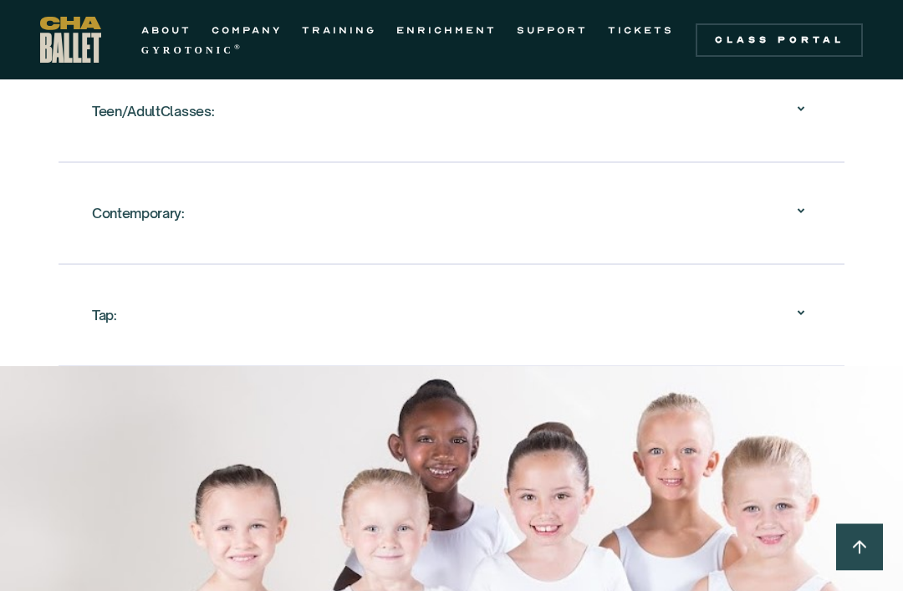
click at [801, 215] on icon at bounding box center [801, 212] width 20 height 20
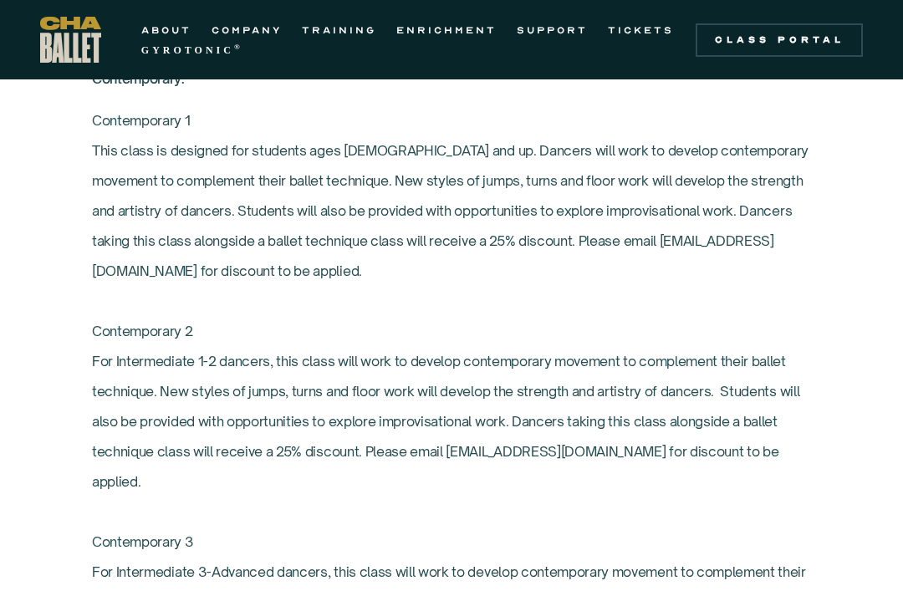
scroll to position [2353, 0]
